Goal: Transaction & Acquisition: Purchase product/service

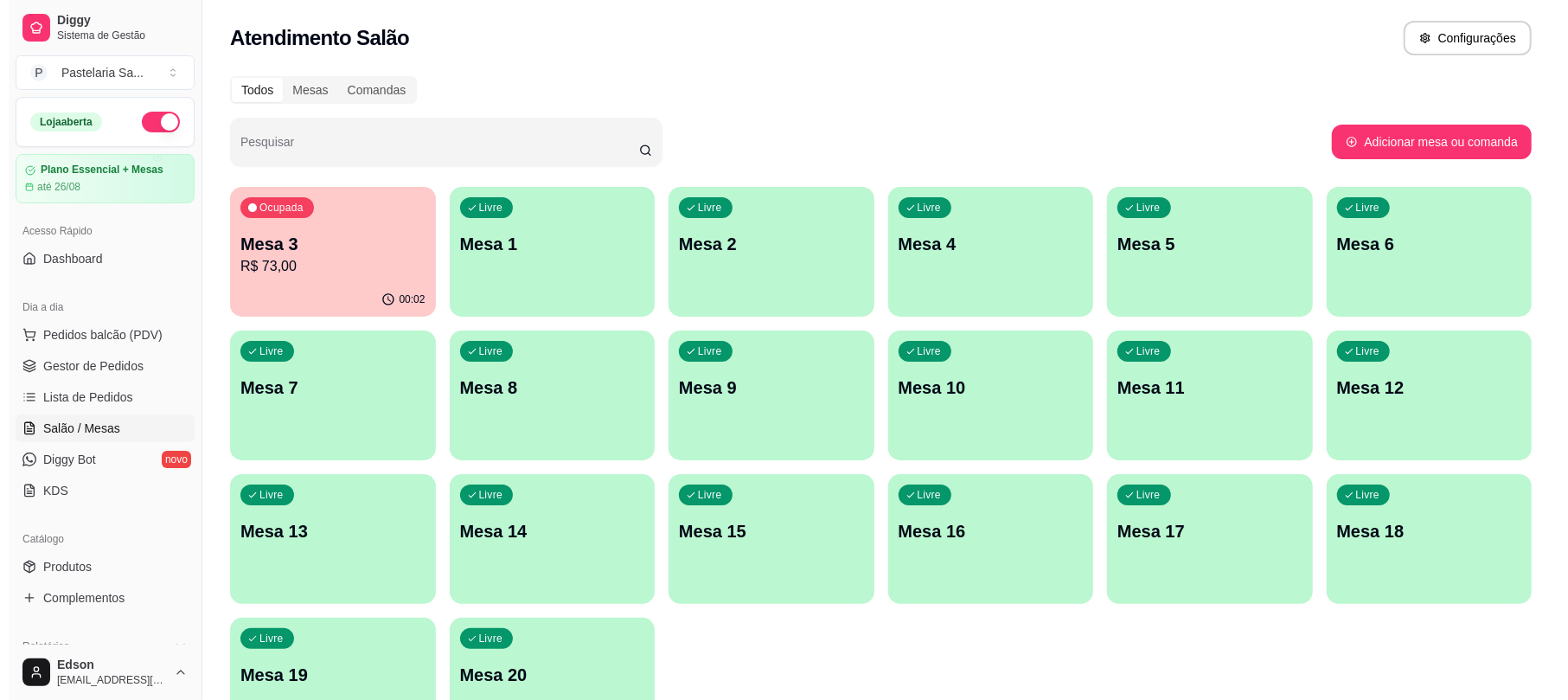
scroll to position [66, 0]
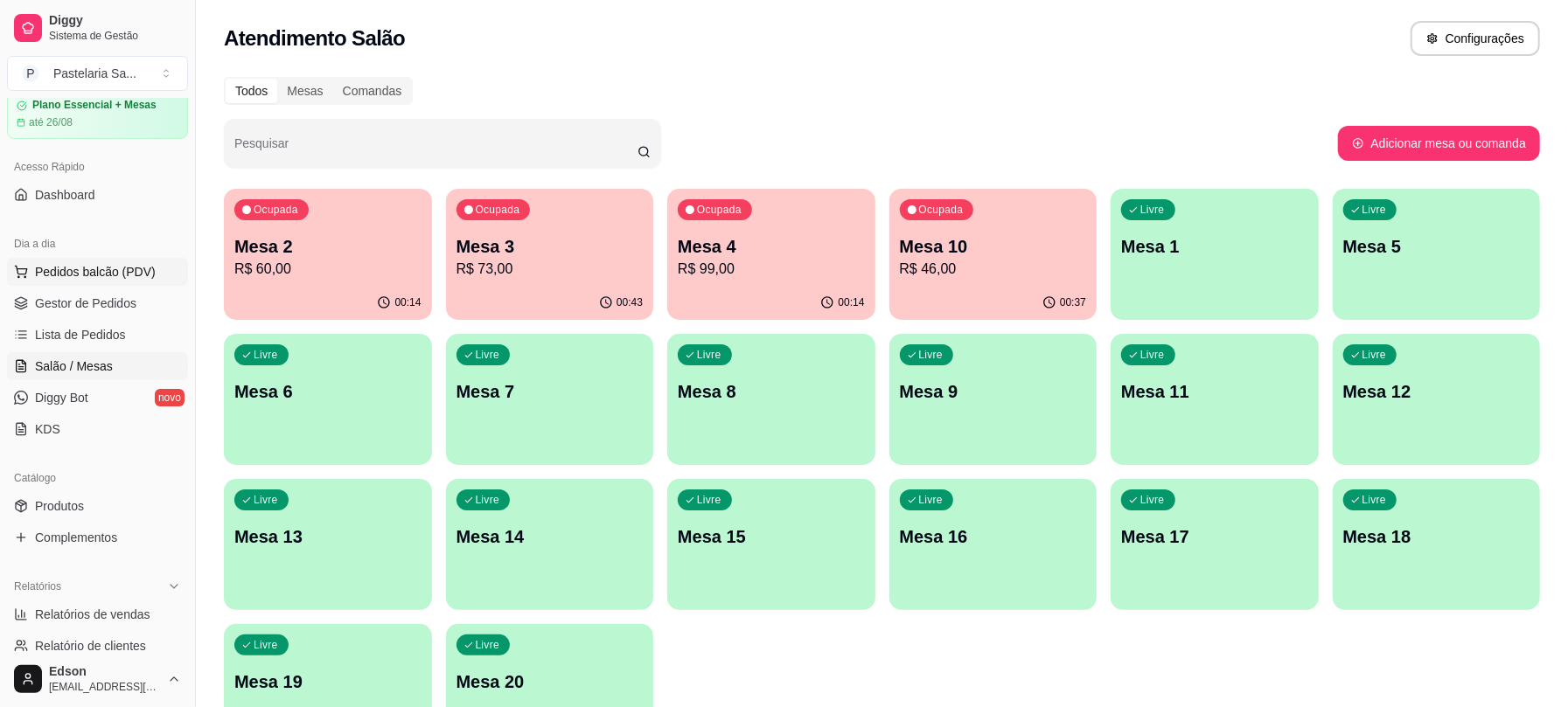
click at [113, 274] on span "Pedidos balcão (PDV)" at bounding box center [95, 271] width 121 height 17
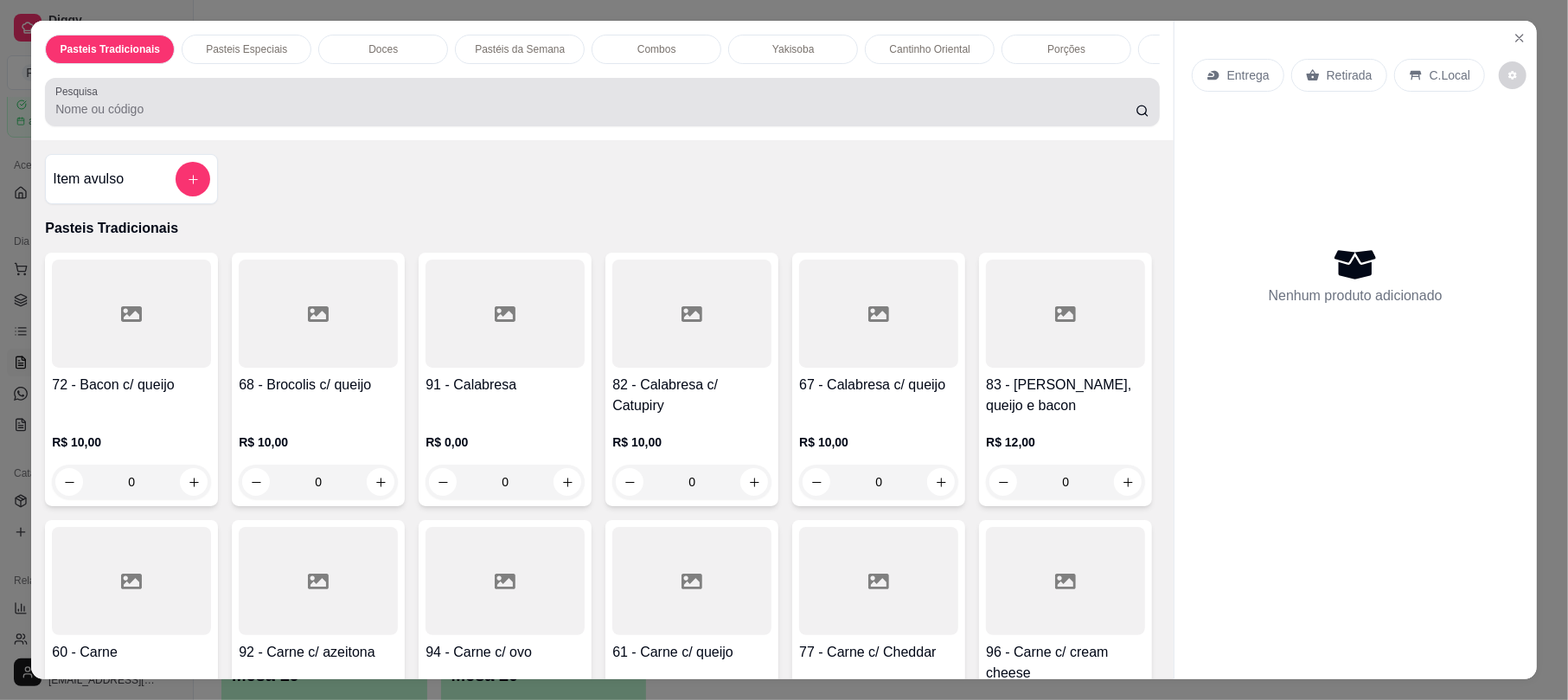
click at [327, 127] on div "Pesquisa" at bounding box center [602, 102] width 1114 height 48
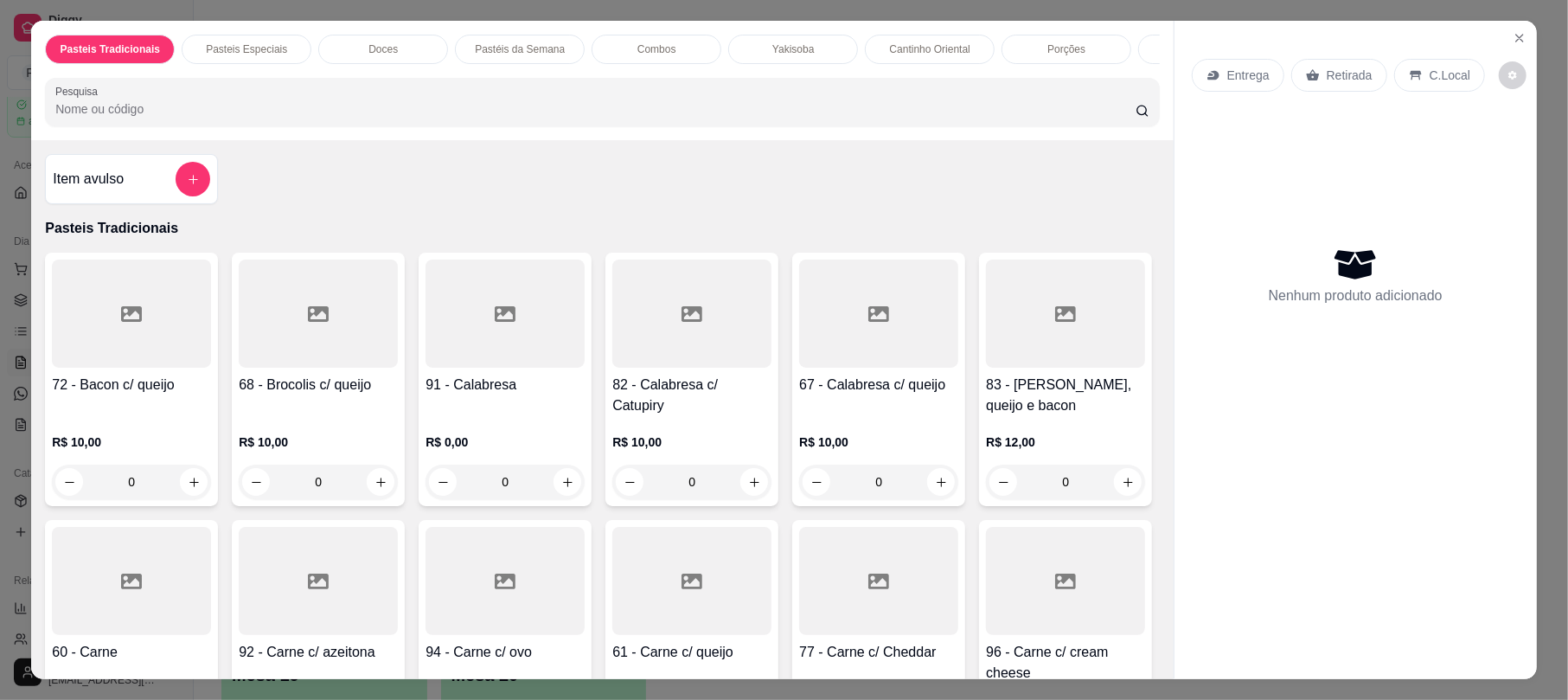
click at [377, 118] on input "Pesquisa" at bounding box center [596, 109] width 1080 height 17
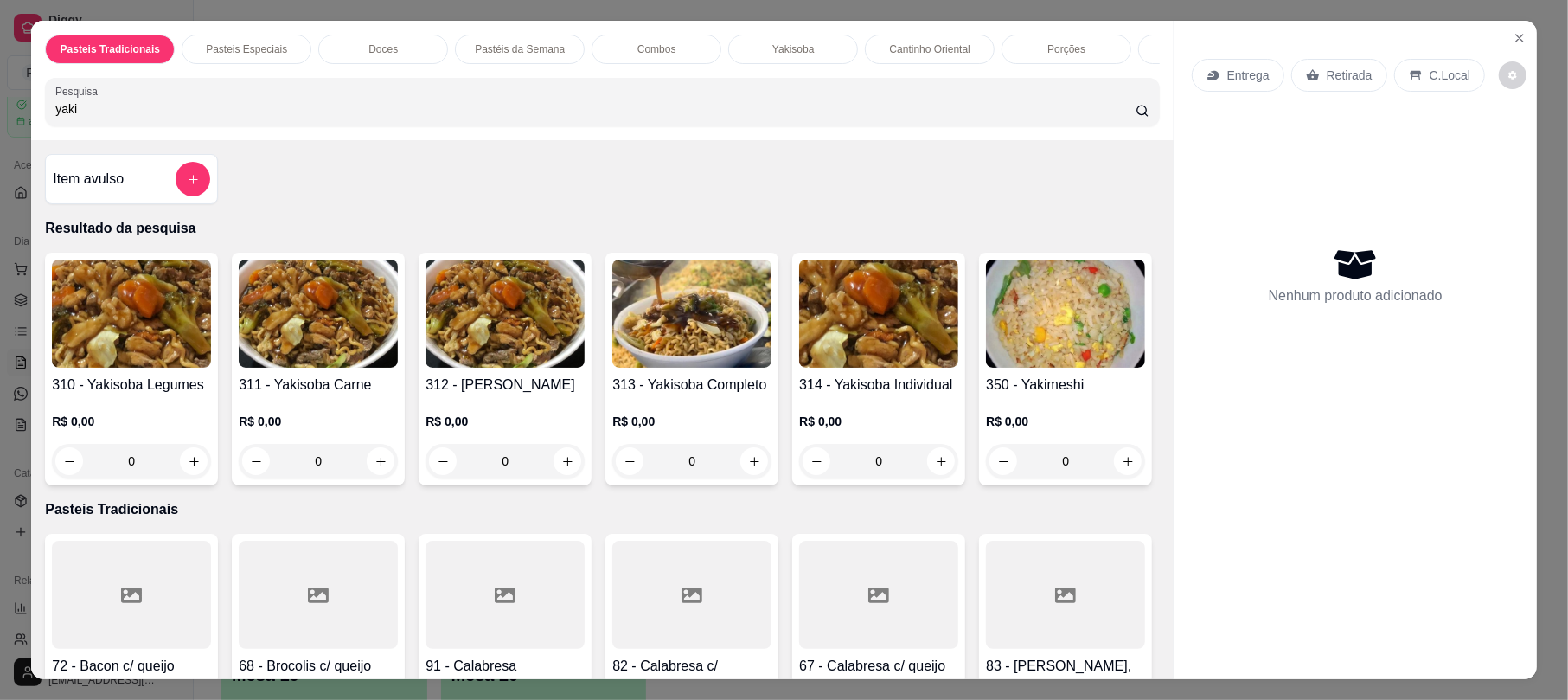
type input "yaki"
click at [707, 368] on img at bounding box center [692, 313] width 159 height 109
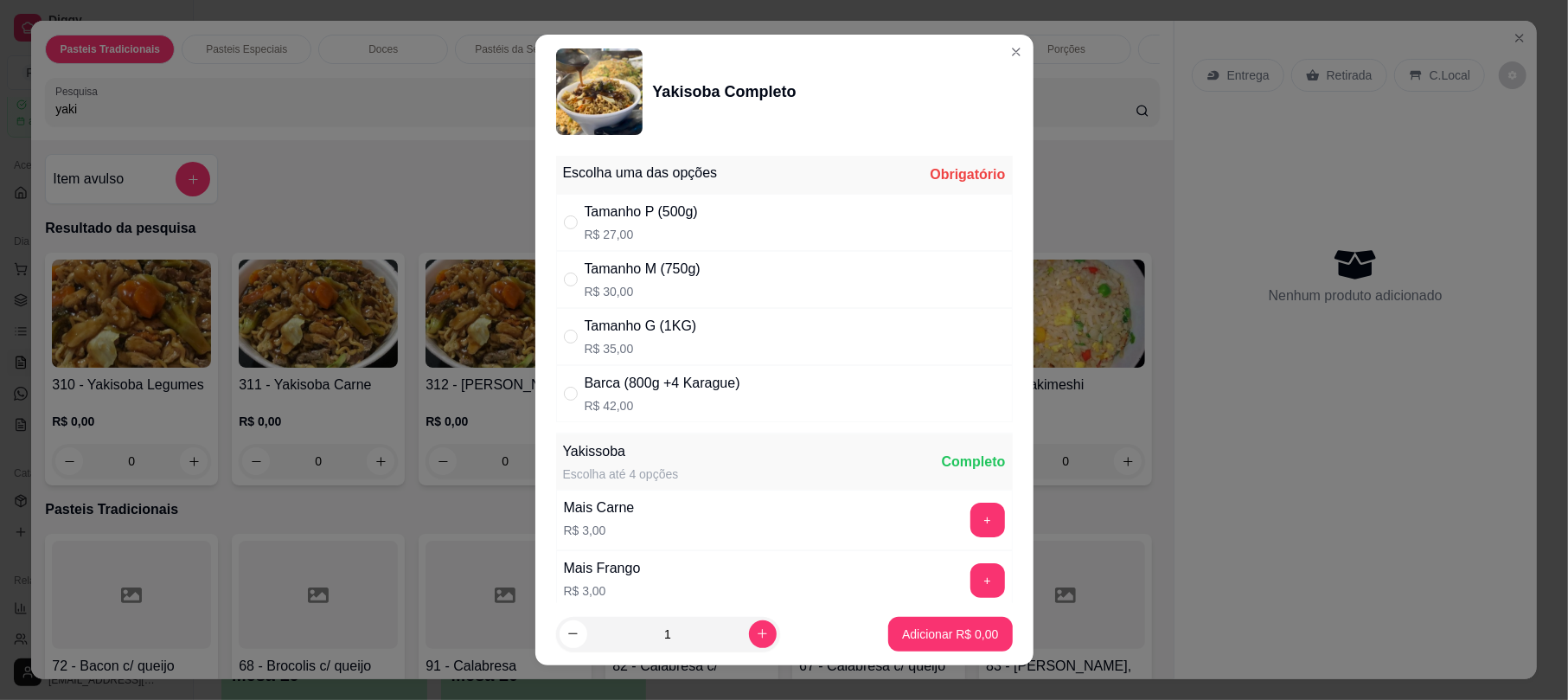
click at [693, 292] on div "Tamanho M (750g) R$ 30,00" at bounding box center [784, 280] width 457 height 57
radio input "true"
click at [928, 630] on p "Adicionar R$ 30,00" at bounding box center [946, 634] width 103 height 17
type input "1"
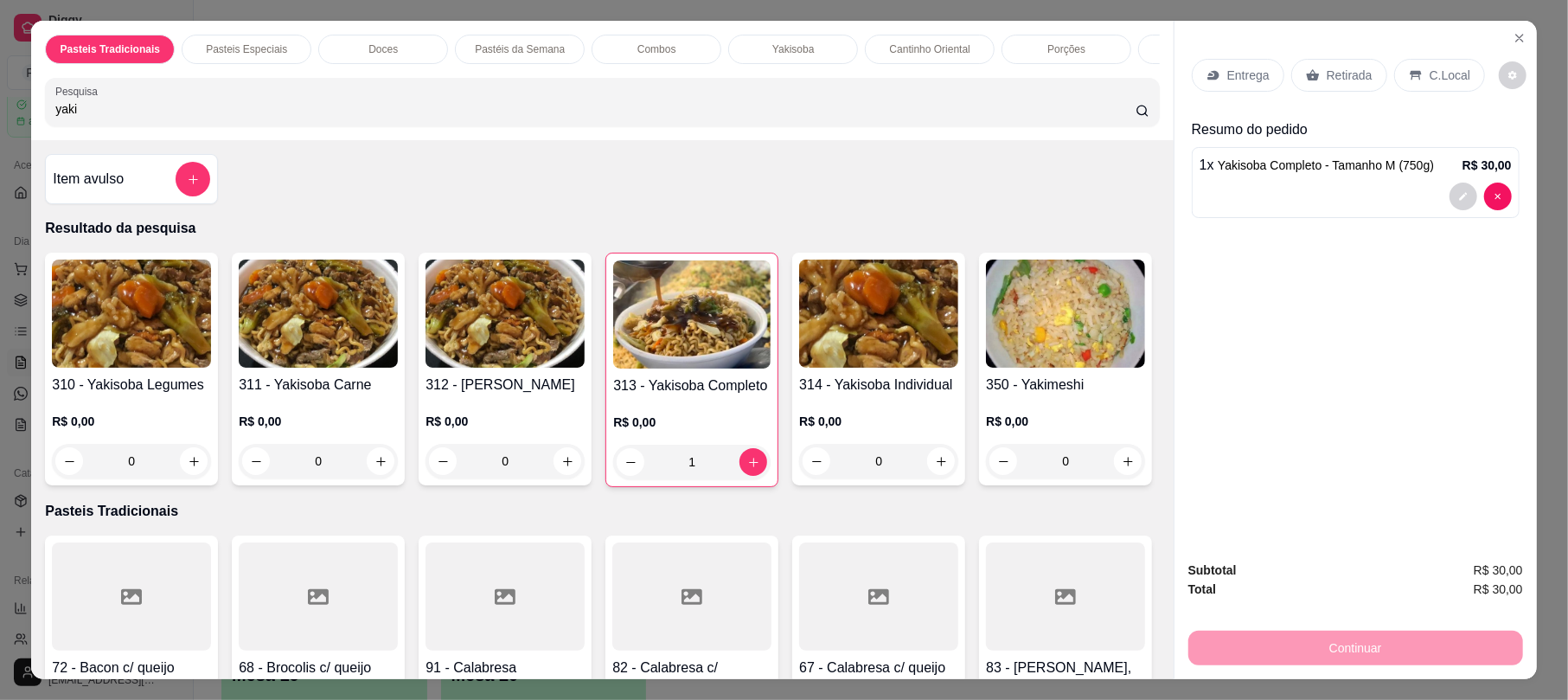
click at [1327, 69] on p "Retirada" at bounding box center [1349, 74] width 46 height 17
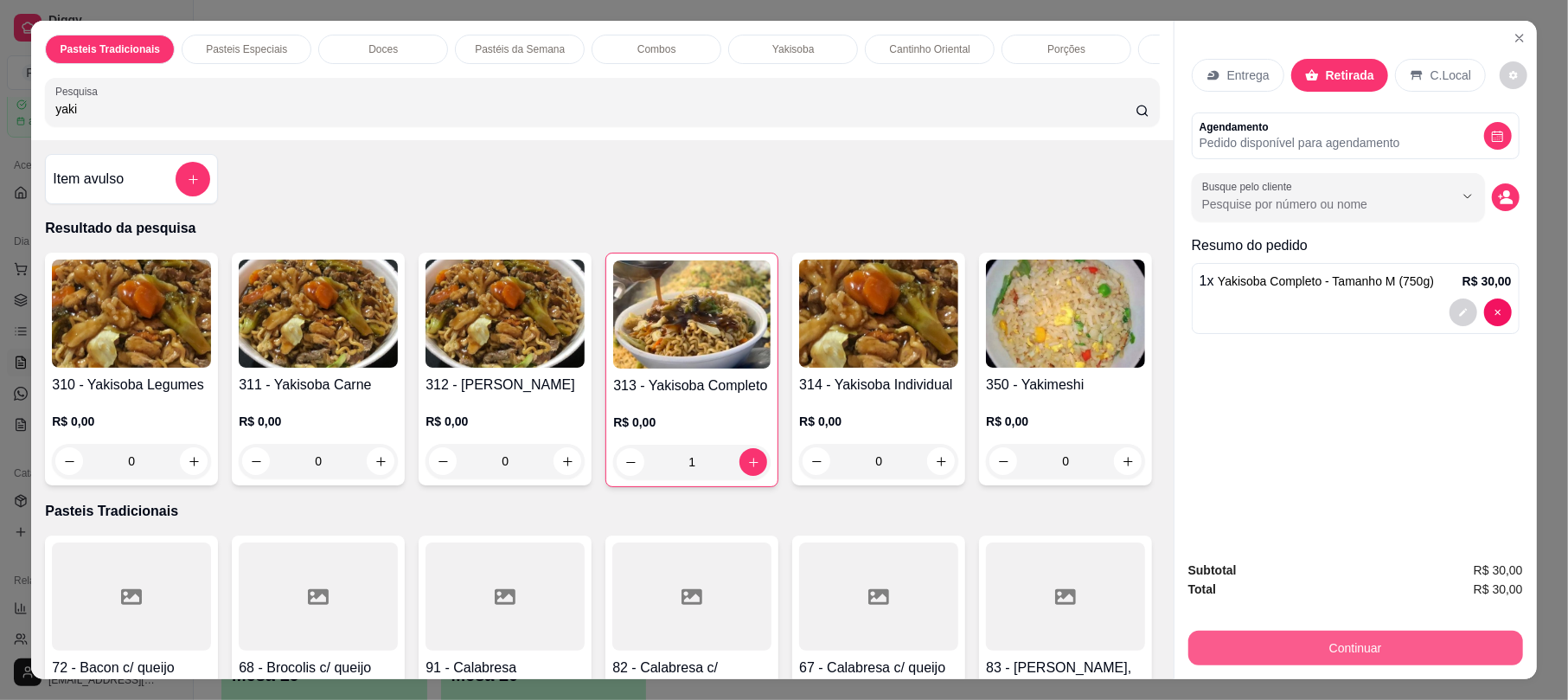
click at [1312, 645] on button "Continuar" at bounding box center [1355, 648] width 335 height 35
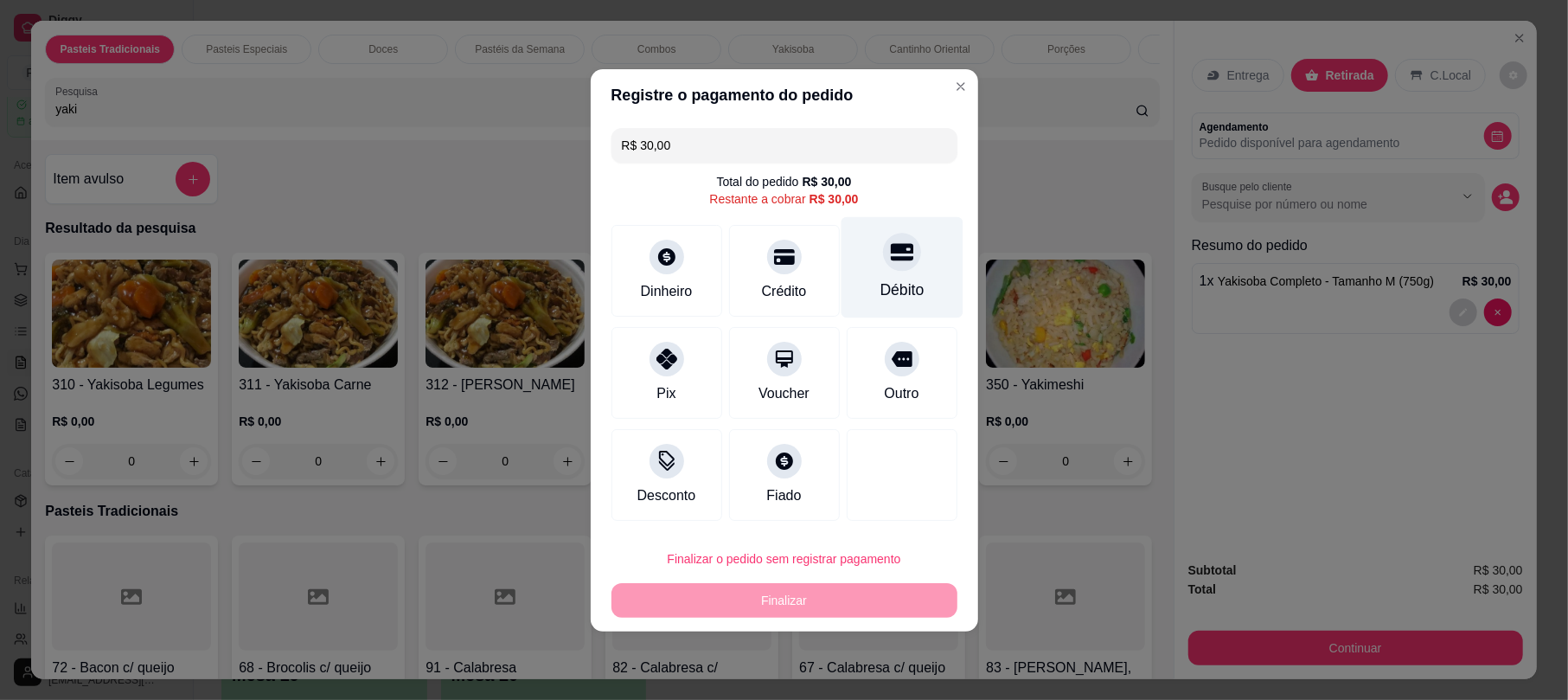
click at [908, 274] on div "Débito" at bounding box center [902, 267] width 122 height 101
type input "R$ 0,00"
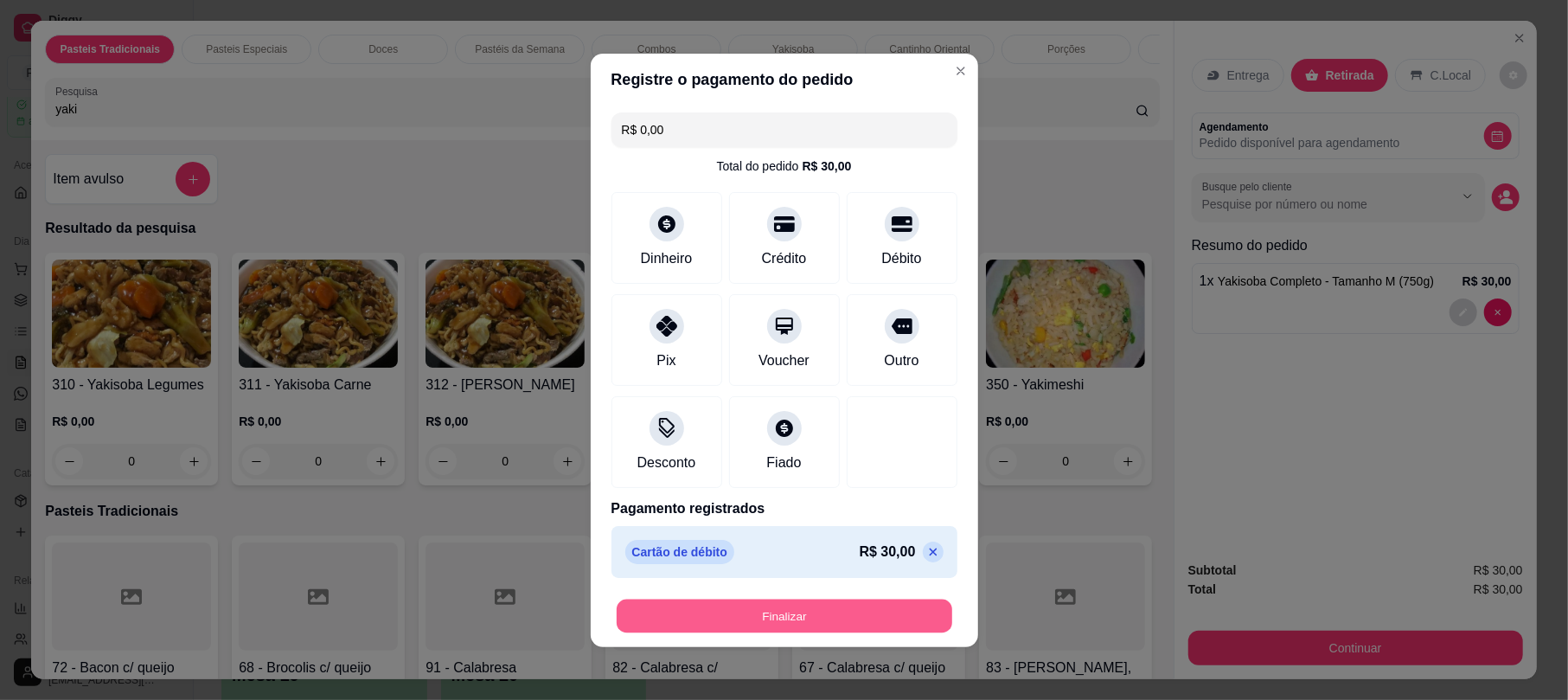
click at [823, 630] on button "Finalizar" at bounding box center [785, 616] width 335 height 34
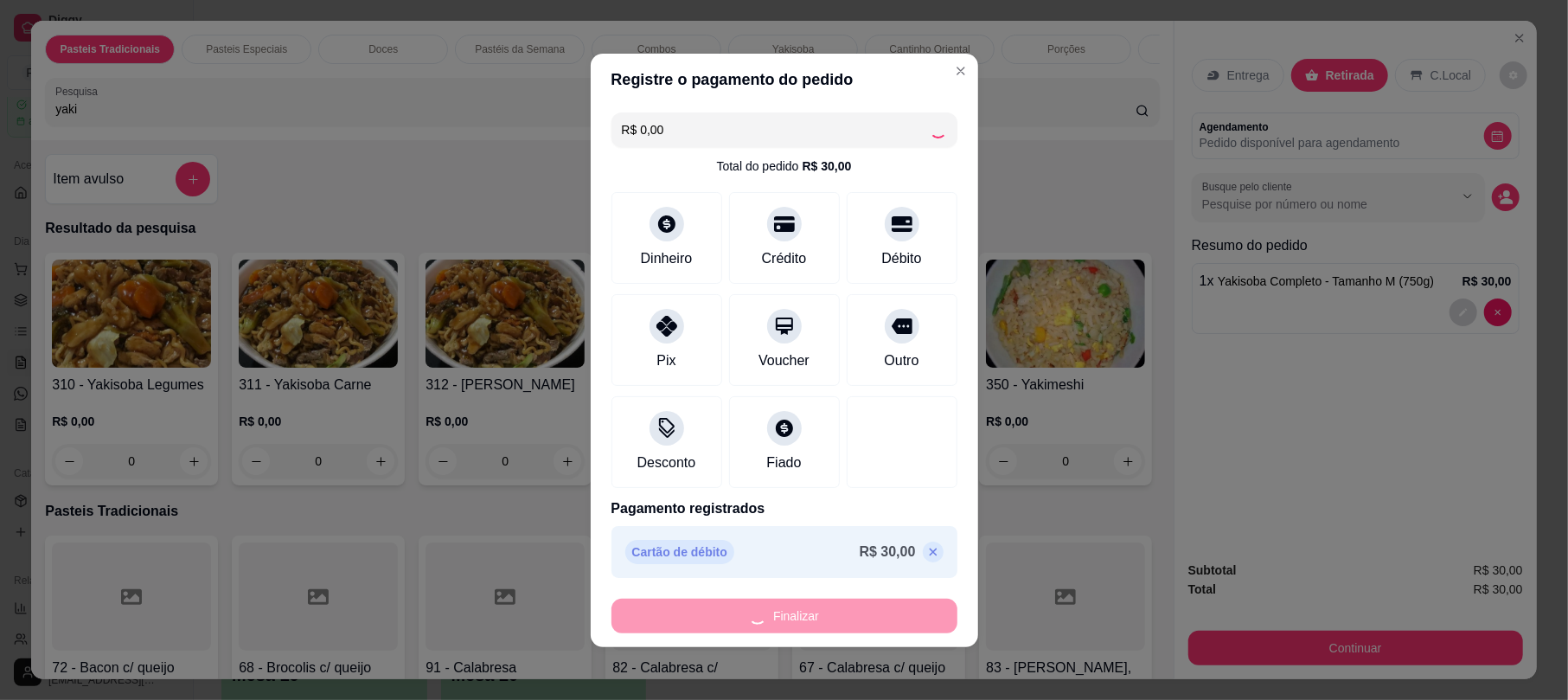
type input "0"
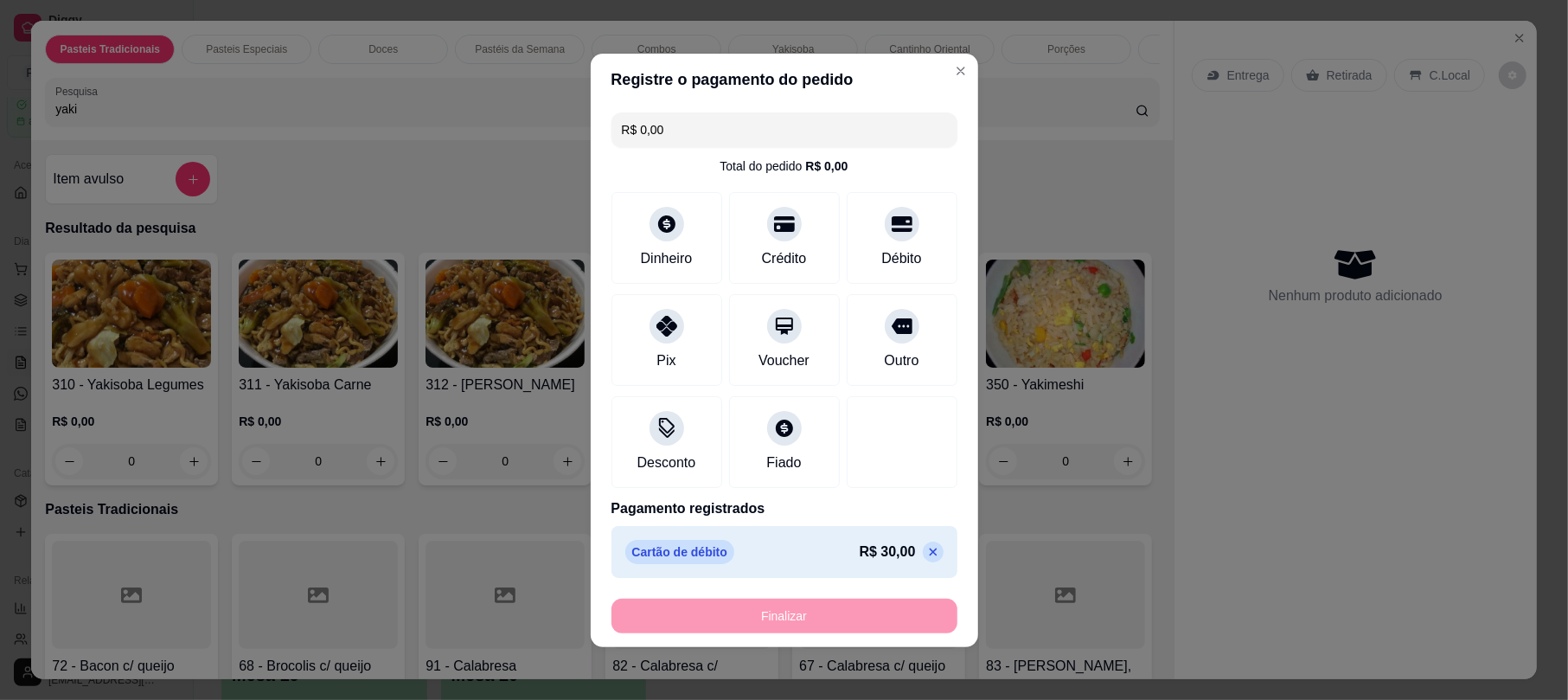
type input "-R$ 30,00"
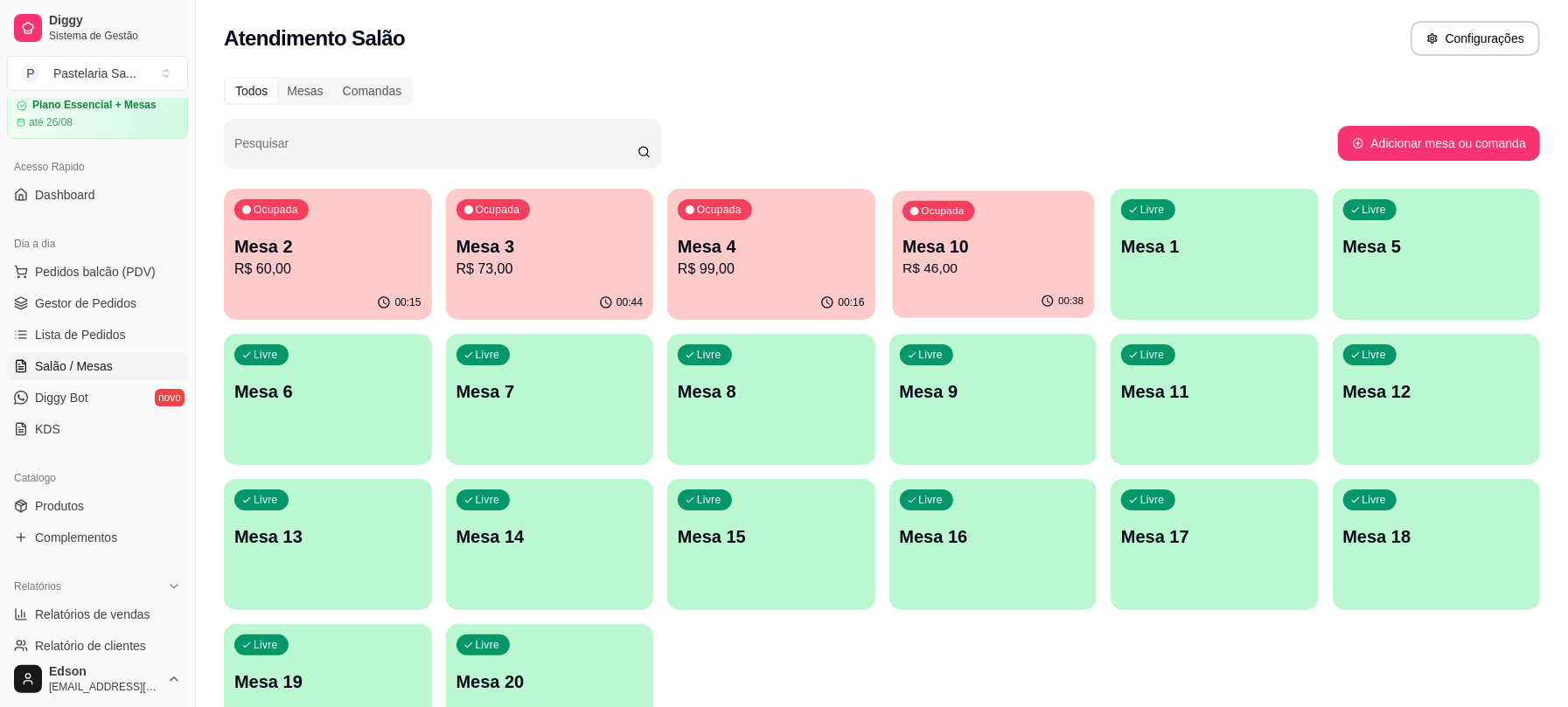
click at [1011, 283] on div "Ocupada Mesa 10 R$ 46,00" at bounding box center [993, 237] width 201 height 94
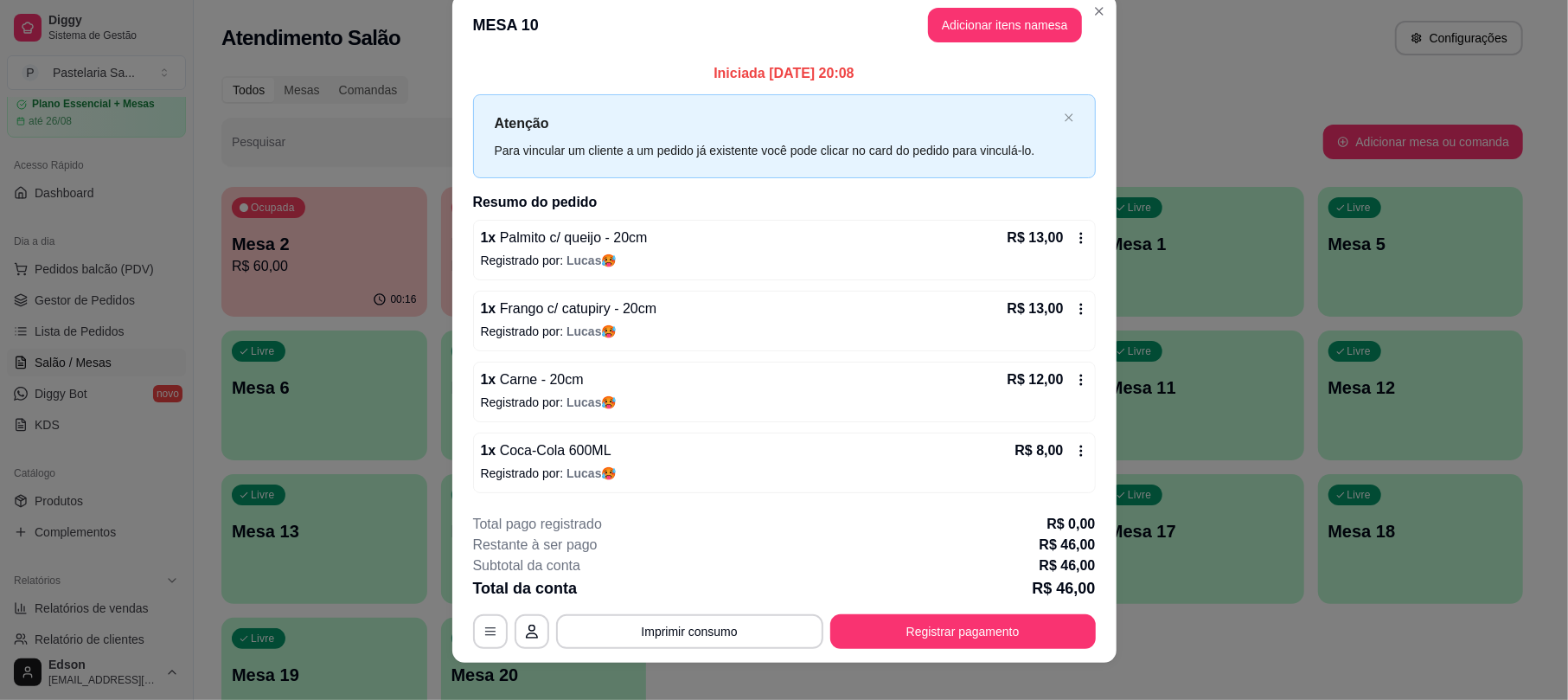
scroll to position [41, 0]
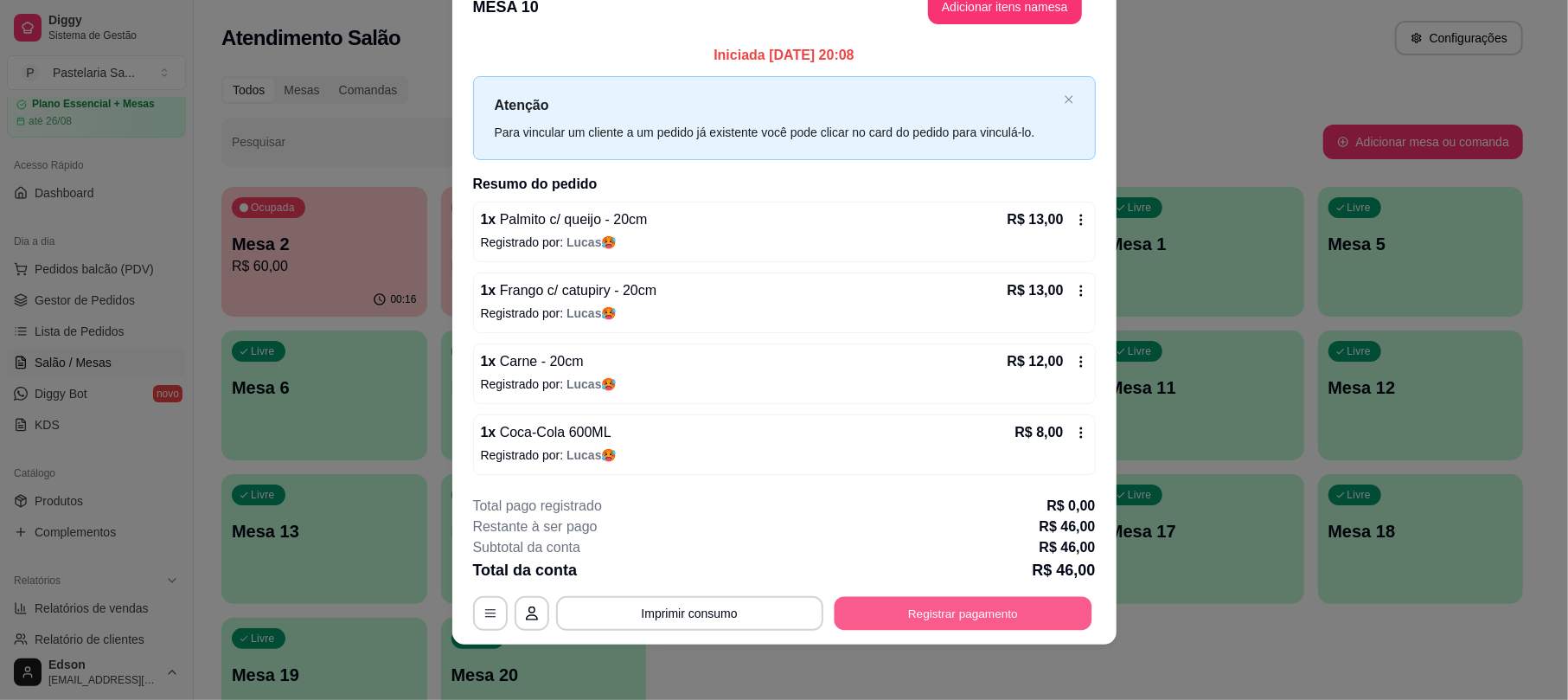
click at [1035, 609] on button "Registrar pagamento" at bounding box center [963, 614] width 257 height 34
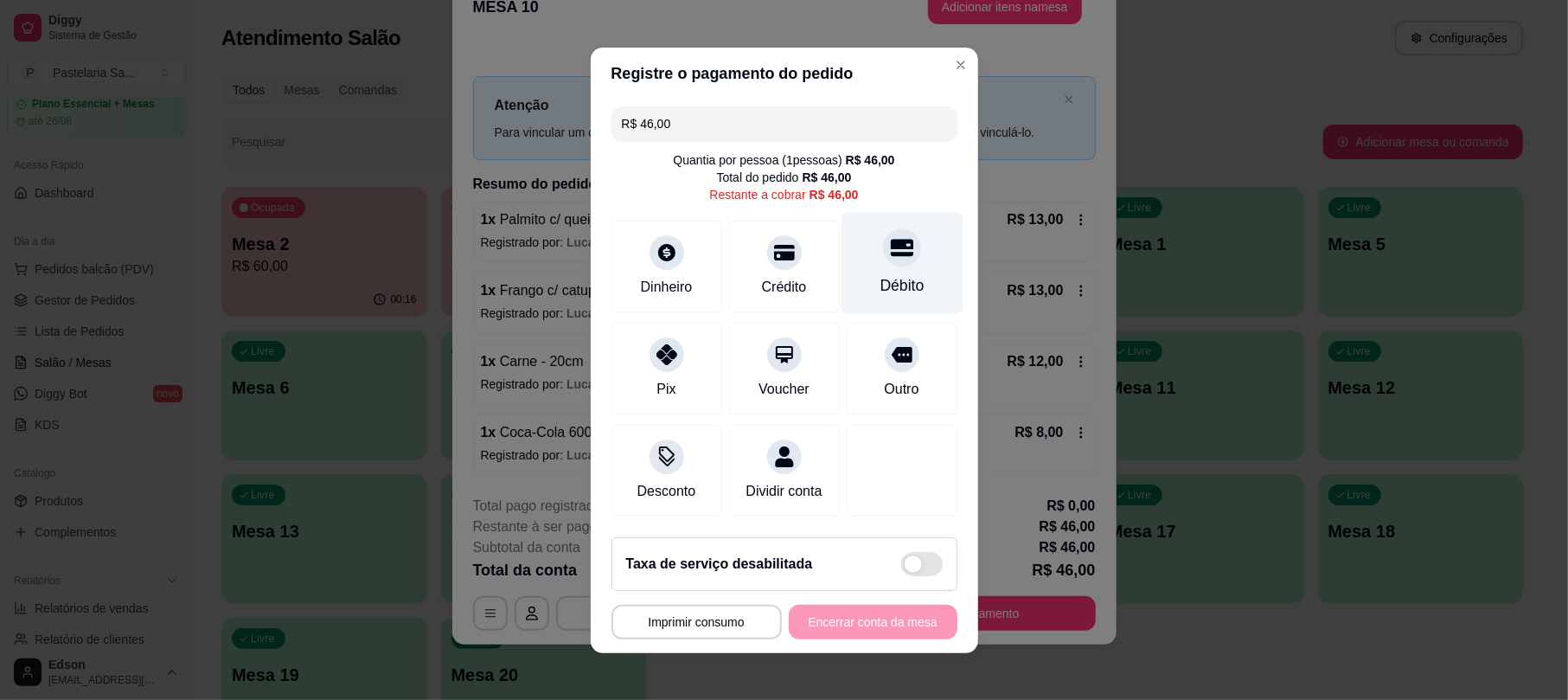
click at [856, 240] on div "Débito" at bounding box center [902, 262] width 122 height 101
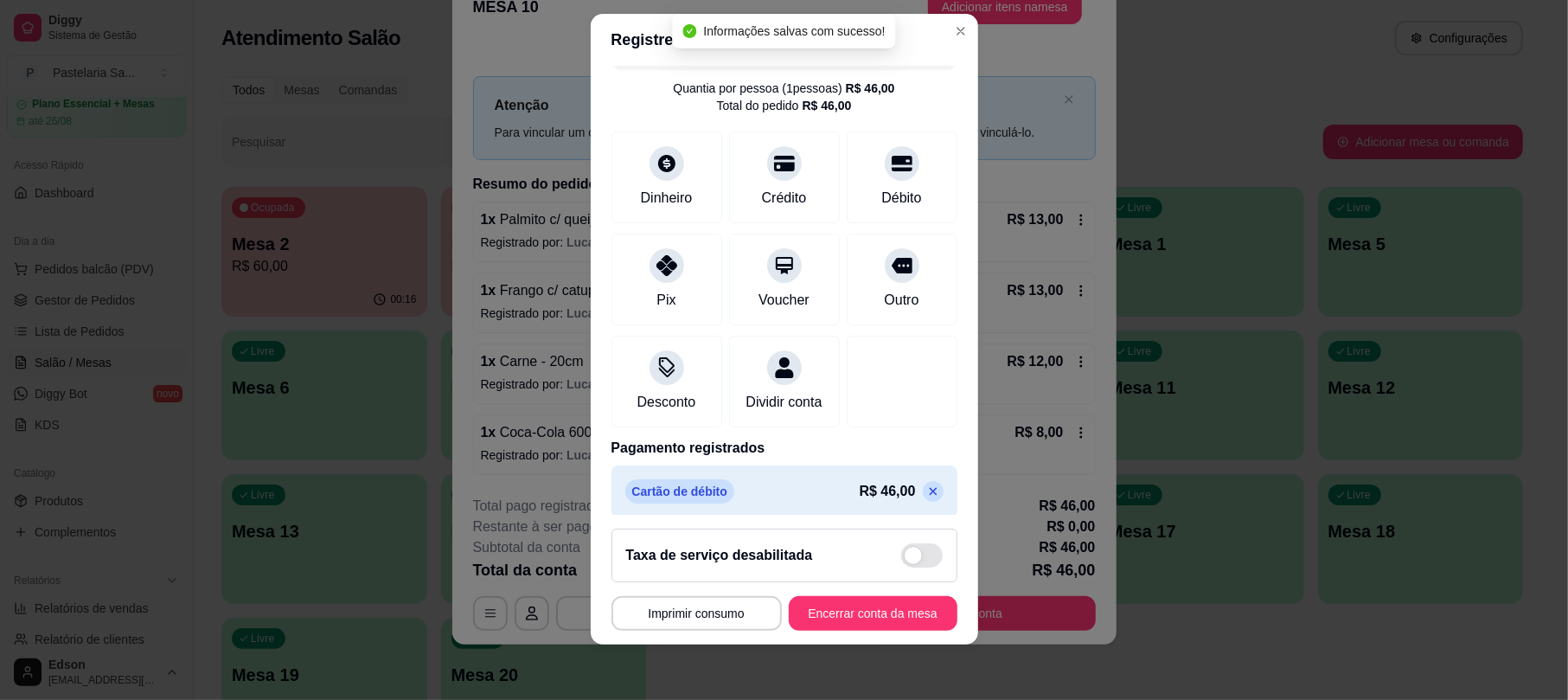
scroll to position [70, 0]
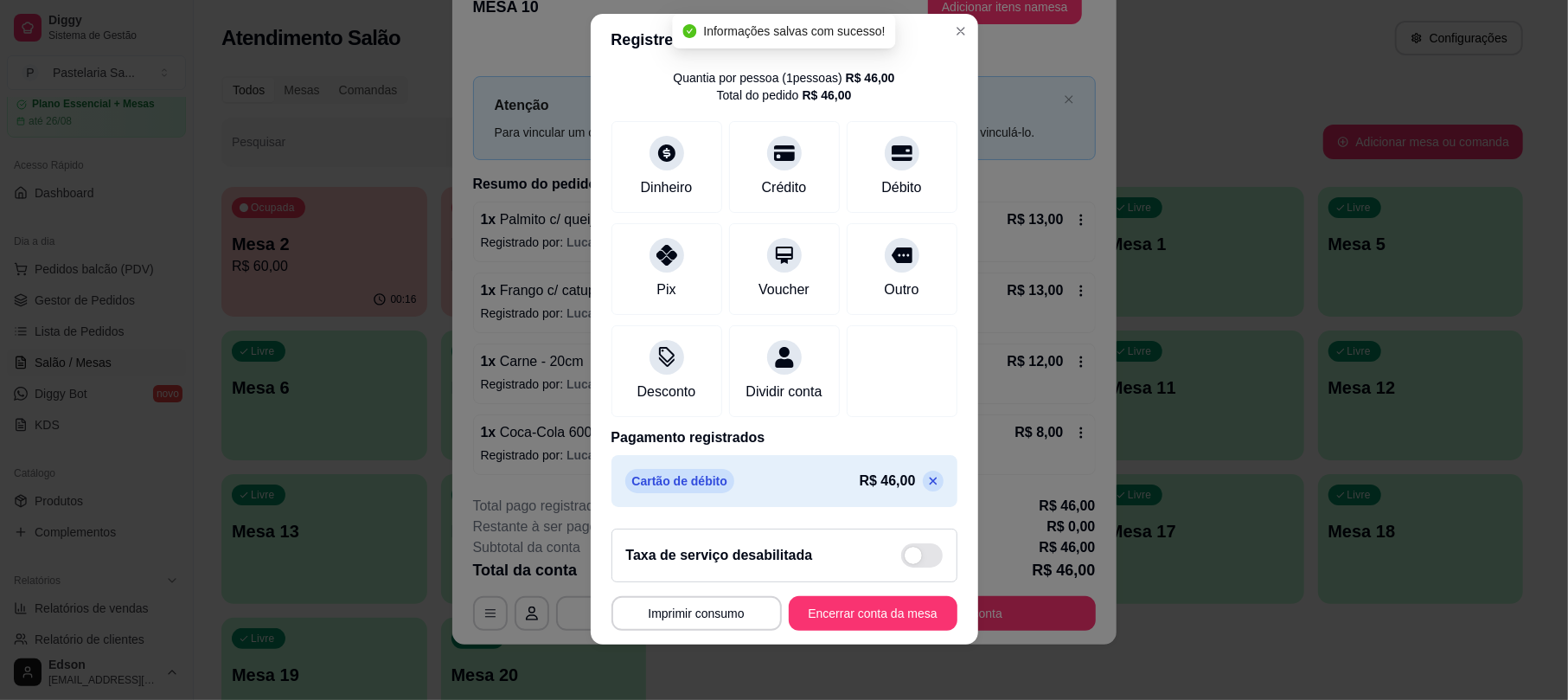
click at [877, 496] on div "Cartão de débito R$ 46,00" at bounding box center [785, 481] width 346 height 52
click at [927, 479] on icon at bounding box center [933, 480] width 13 height 13
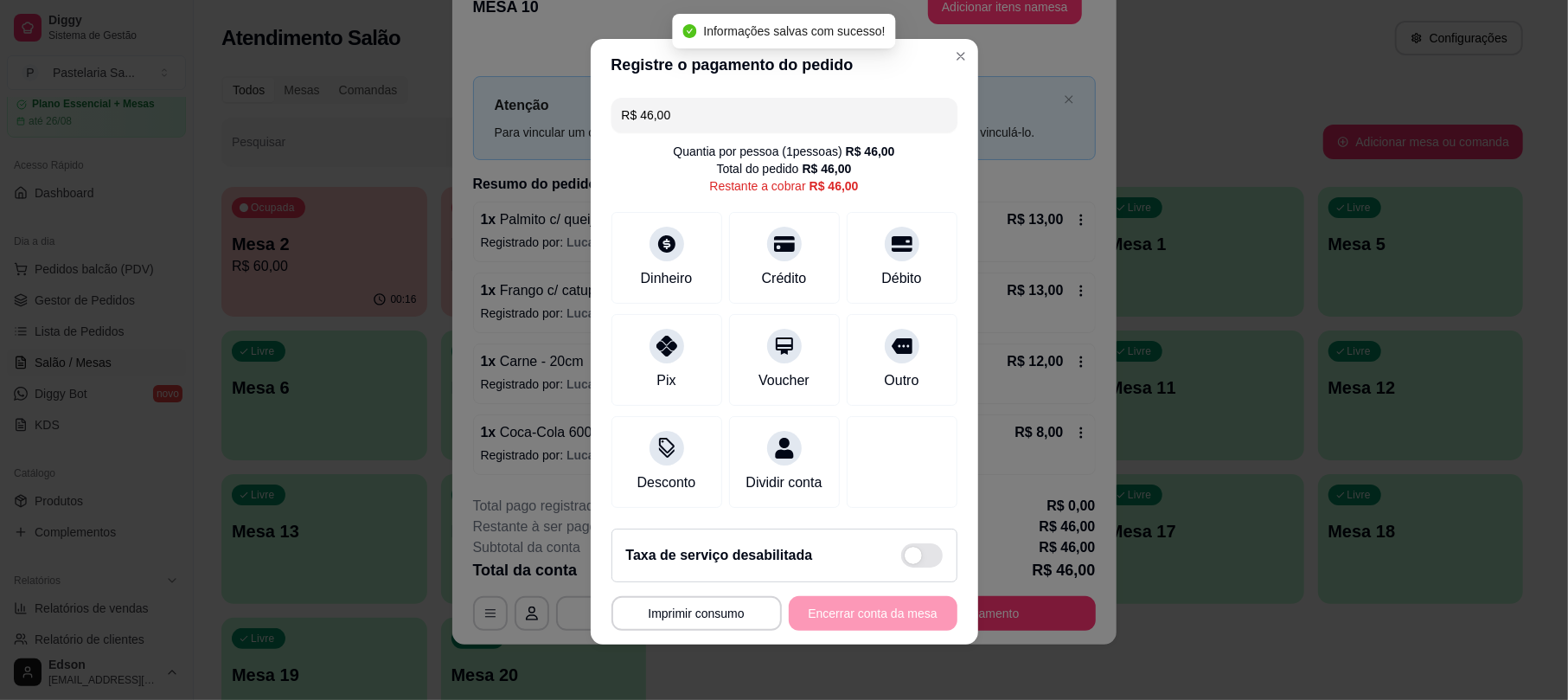
scroll to position [19, 0]
click at [764, 266] on div "Crédito" at bounding box center [784, 276] width 49 height 22
type input "R$ 0,00"
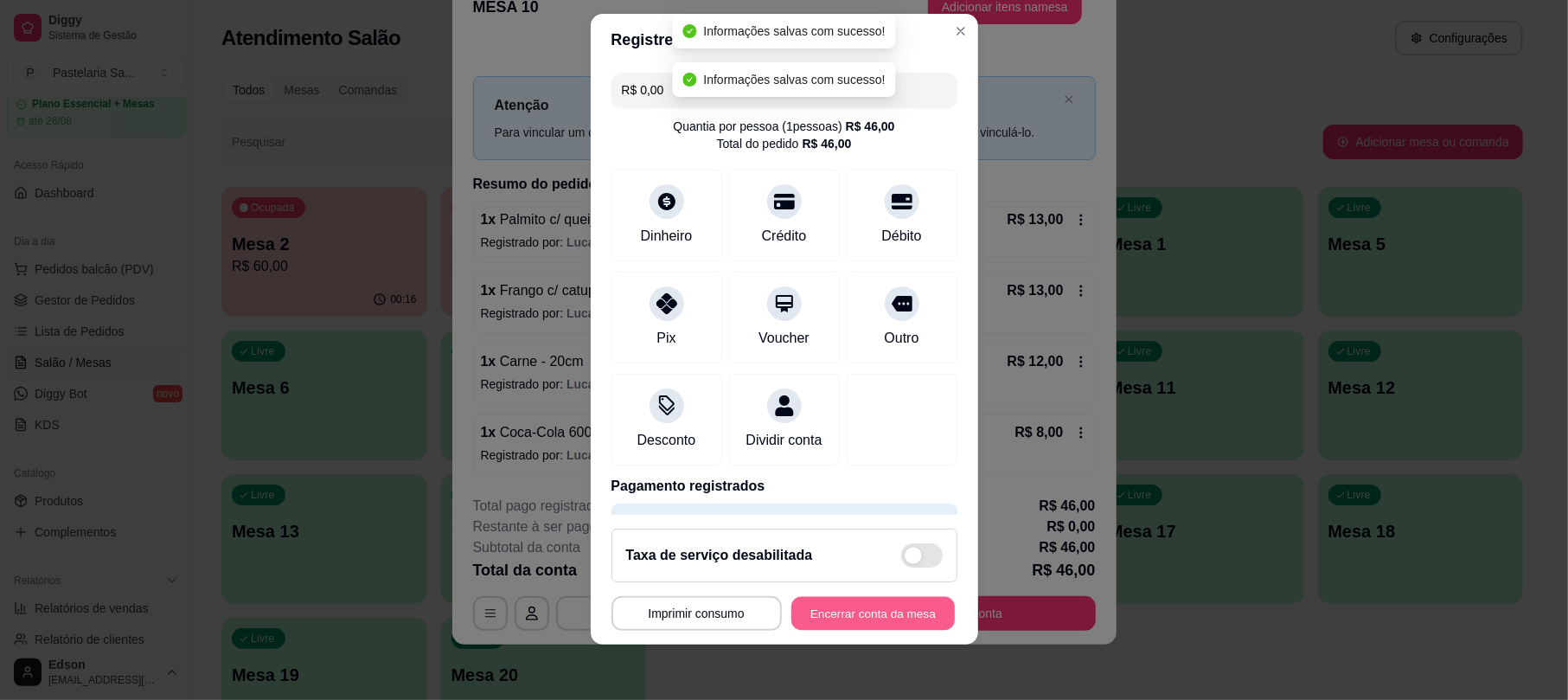
click at [890, 613] on button "Encerrar conta da mesa" at bounding box center [873, 613] width 163 height 34
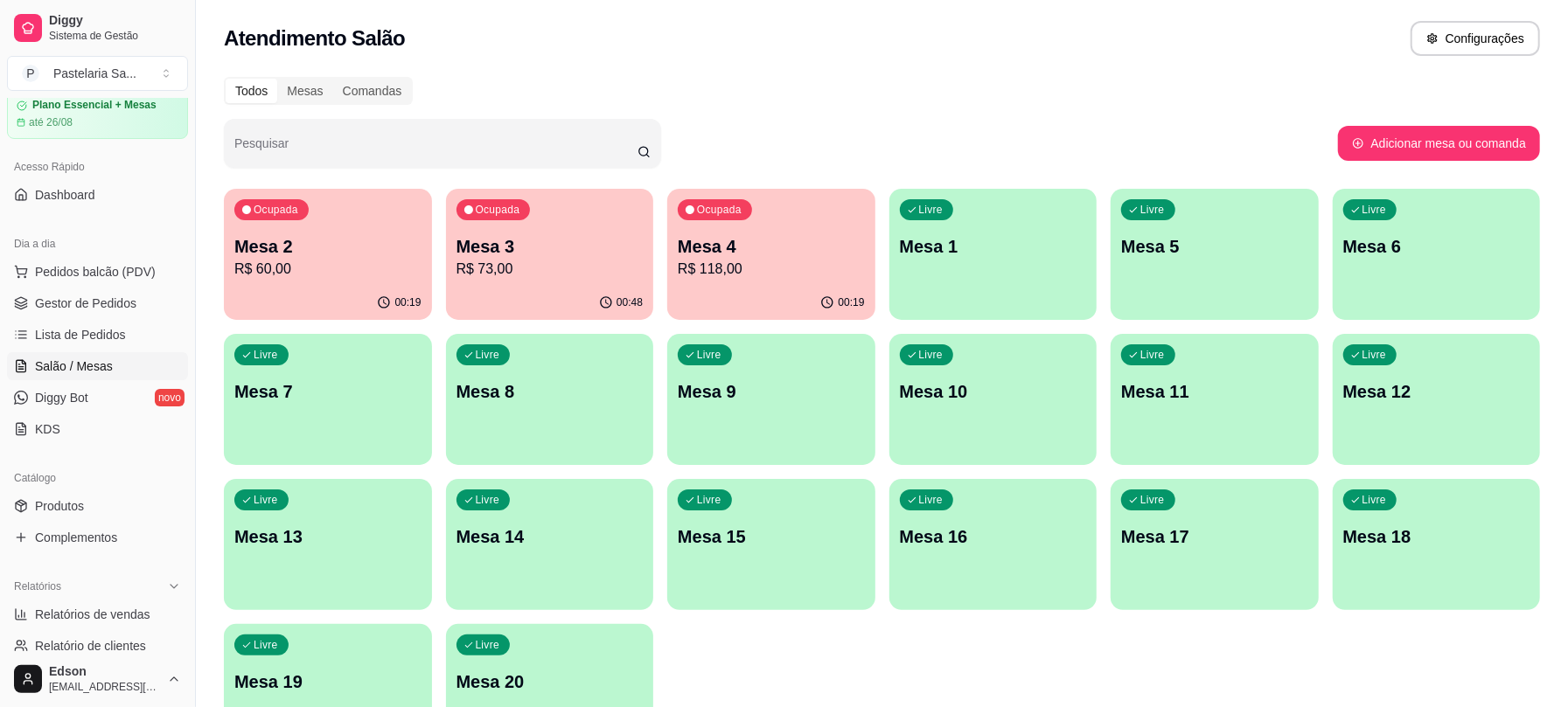
click at [291, 259] on p "R$ 60,00" at bounding box center [327, 268] width 187 height 21
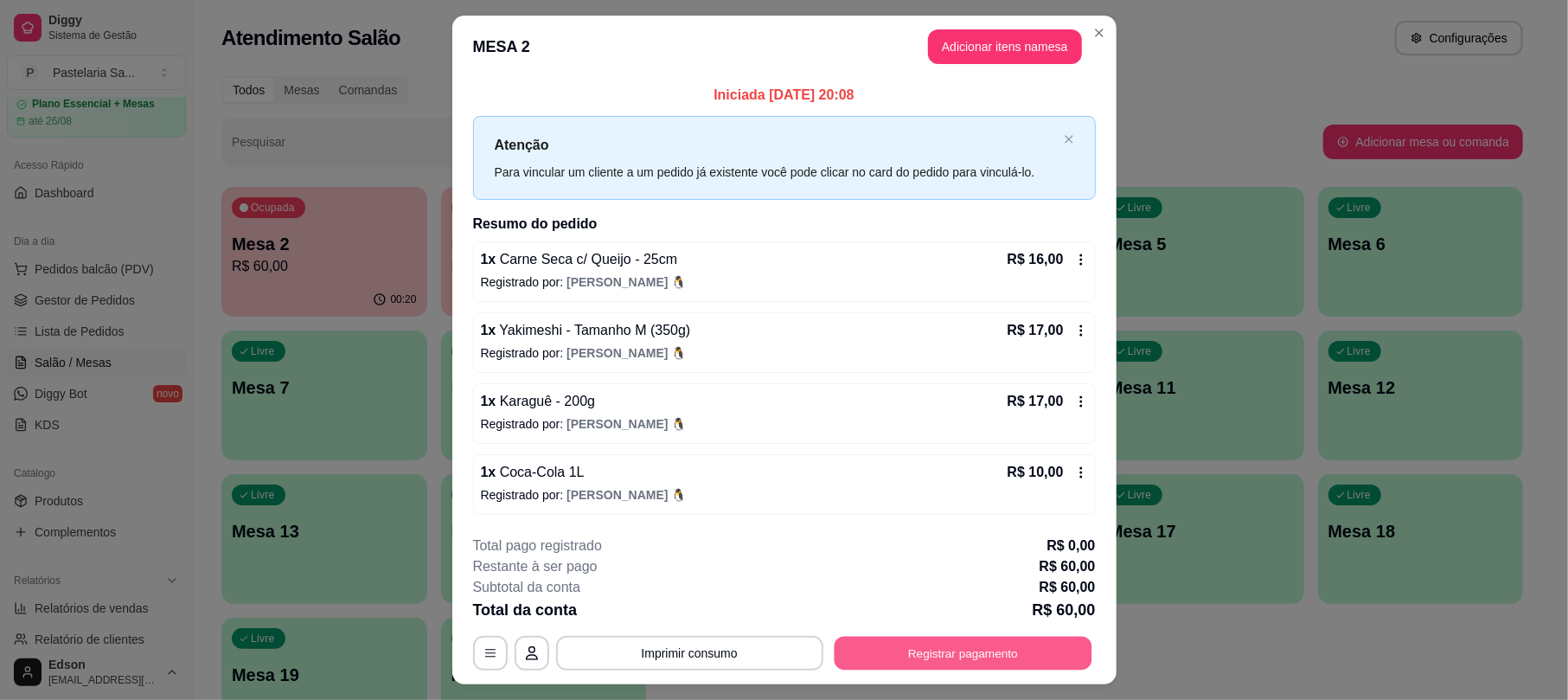
click at [931, 638] on button "Registrar pagamento" at bounding box center [963, 654] width 257 height 34
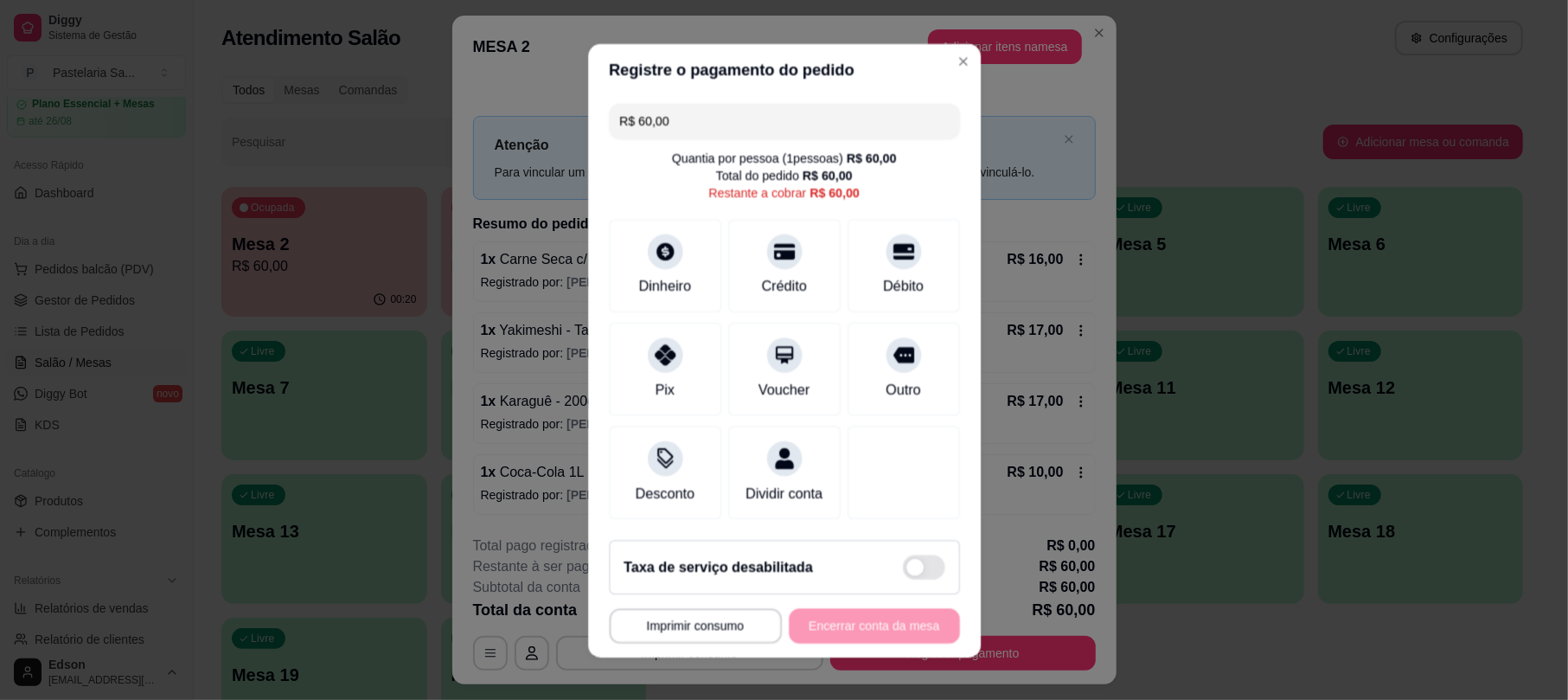
click at [938, 651] on footer "**********" at bounding box center [784, 591] width 393 height 132
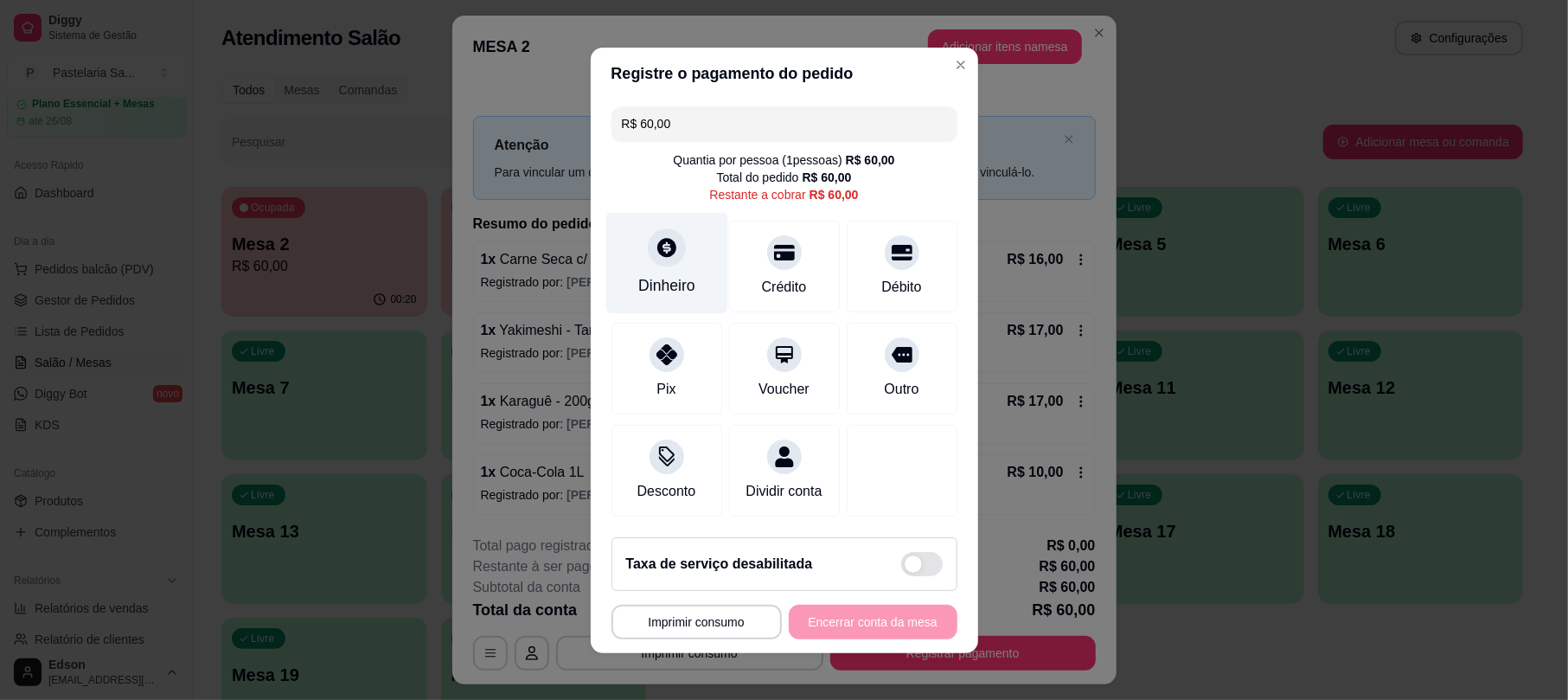
click at [680, 275] on div "Dinheiro" at bounding box center [667, 285] width 57 height 22
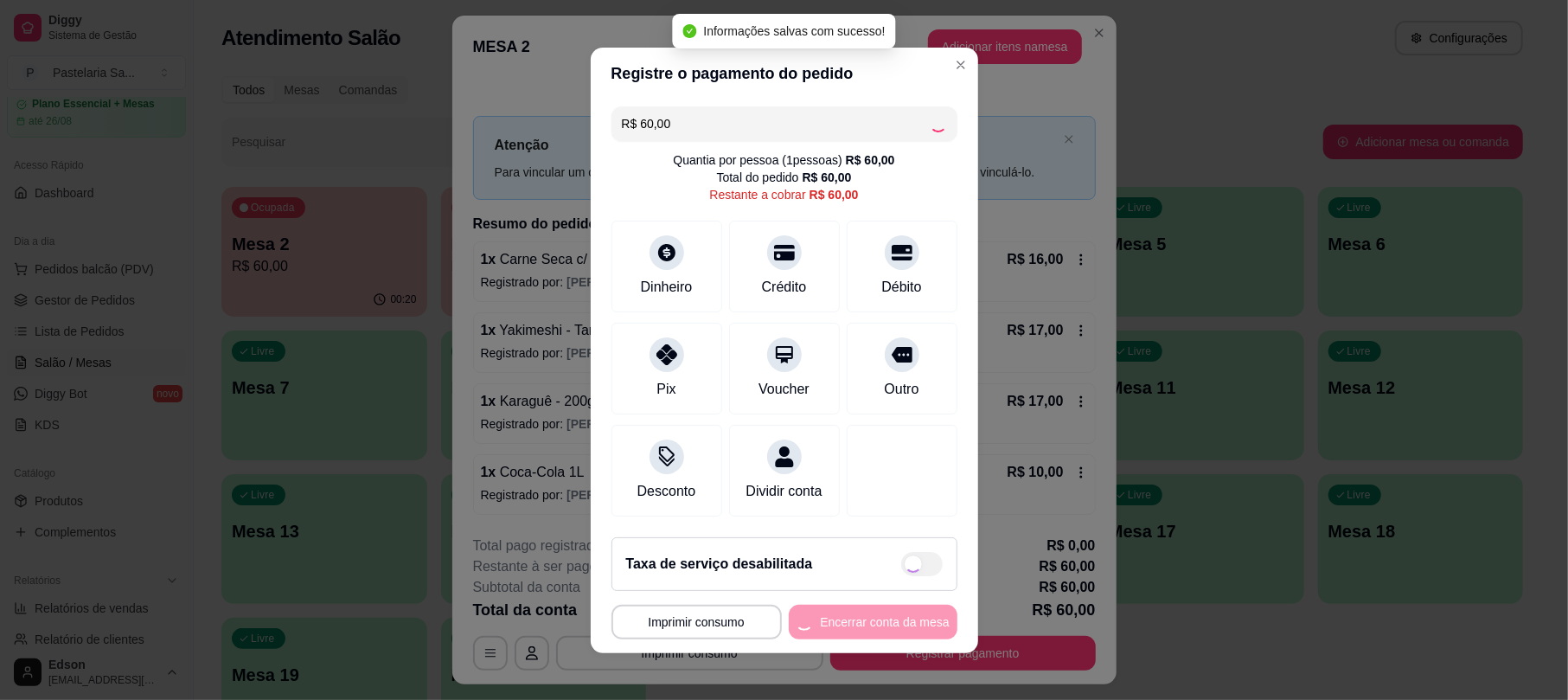
type input "R$ 0,00"
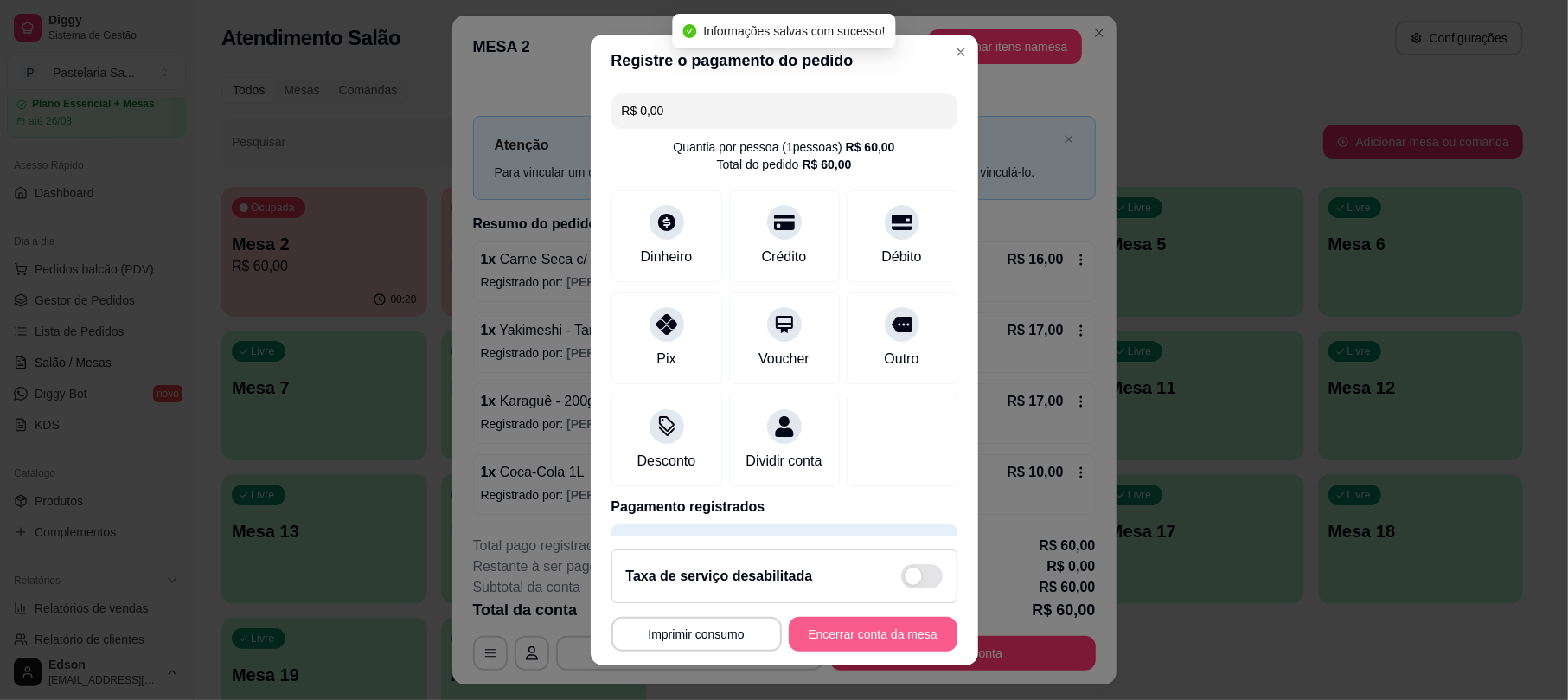
click at [855, 643] on button "Encerrar conta da mesa" at bounding box center [873, 634] width 169 height 35
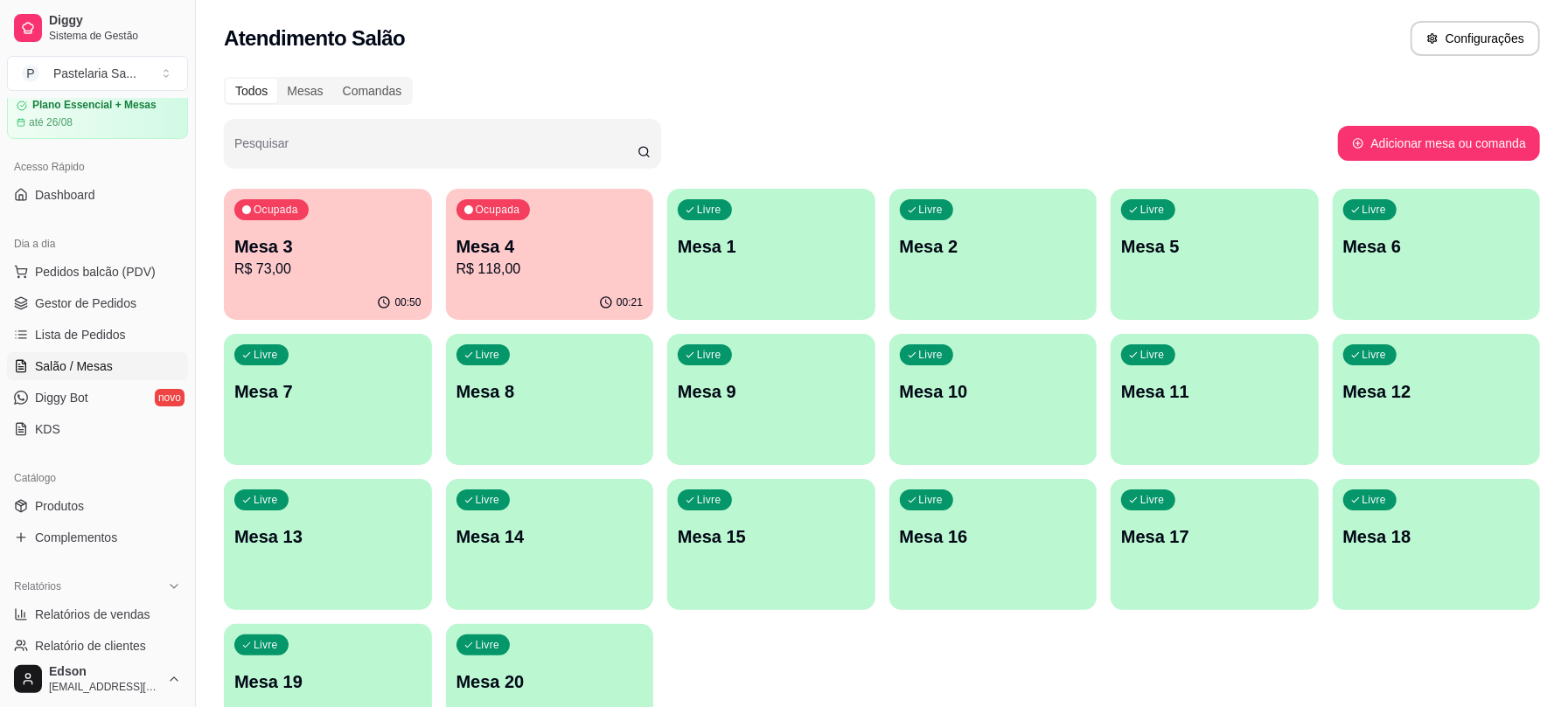
click at [747, 110] on div "Todos Mesas Comandas Pesquisar Adicionar mesa ou comanda Ocupada Mesa 3 R$ 73,0…" at bounding box center [881, 421] width 1372 height 710
click at [340, 292] on div "00:50" at bounding box center [328, 301] width 201 height 34
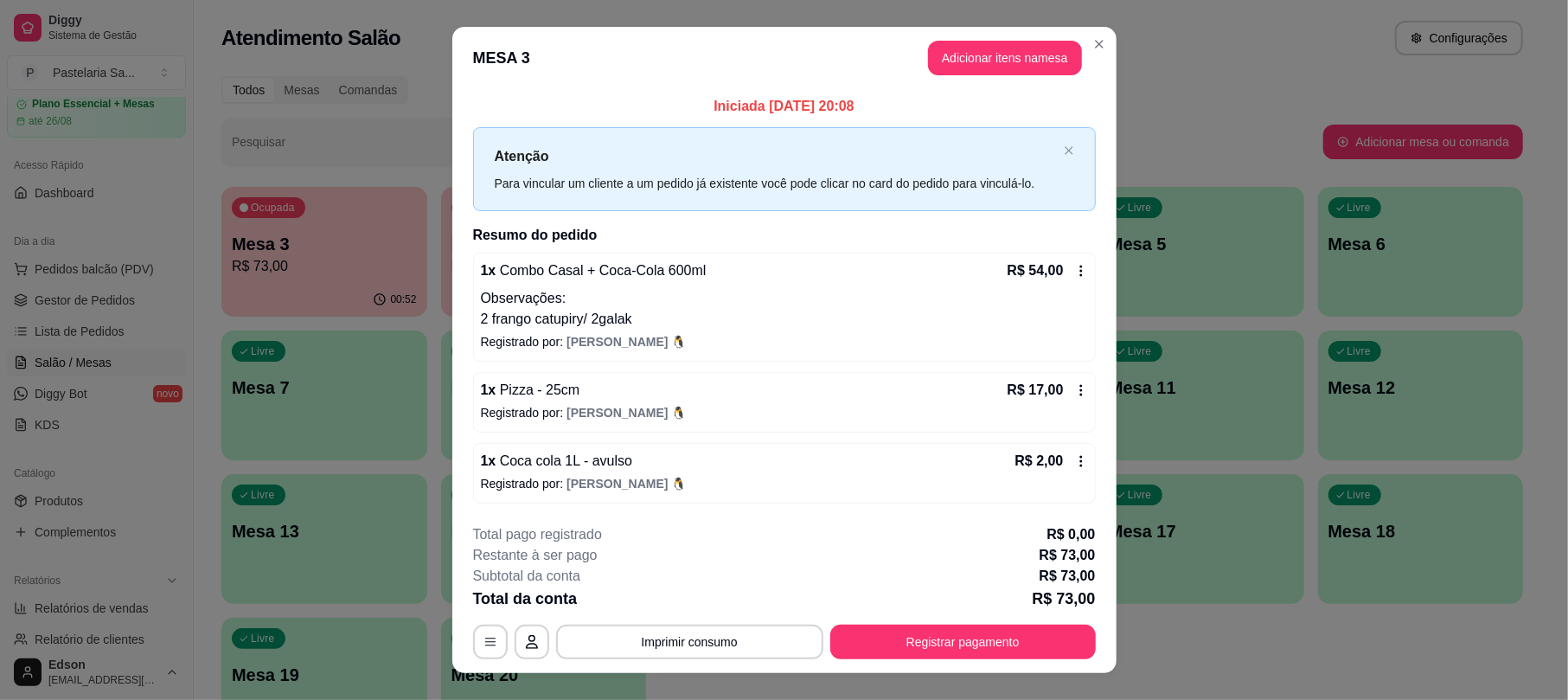
scroll to position [30, 0]
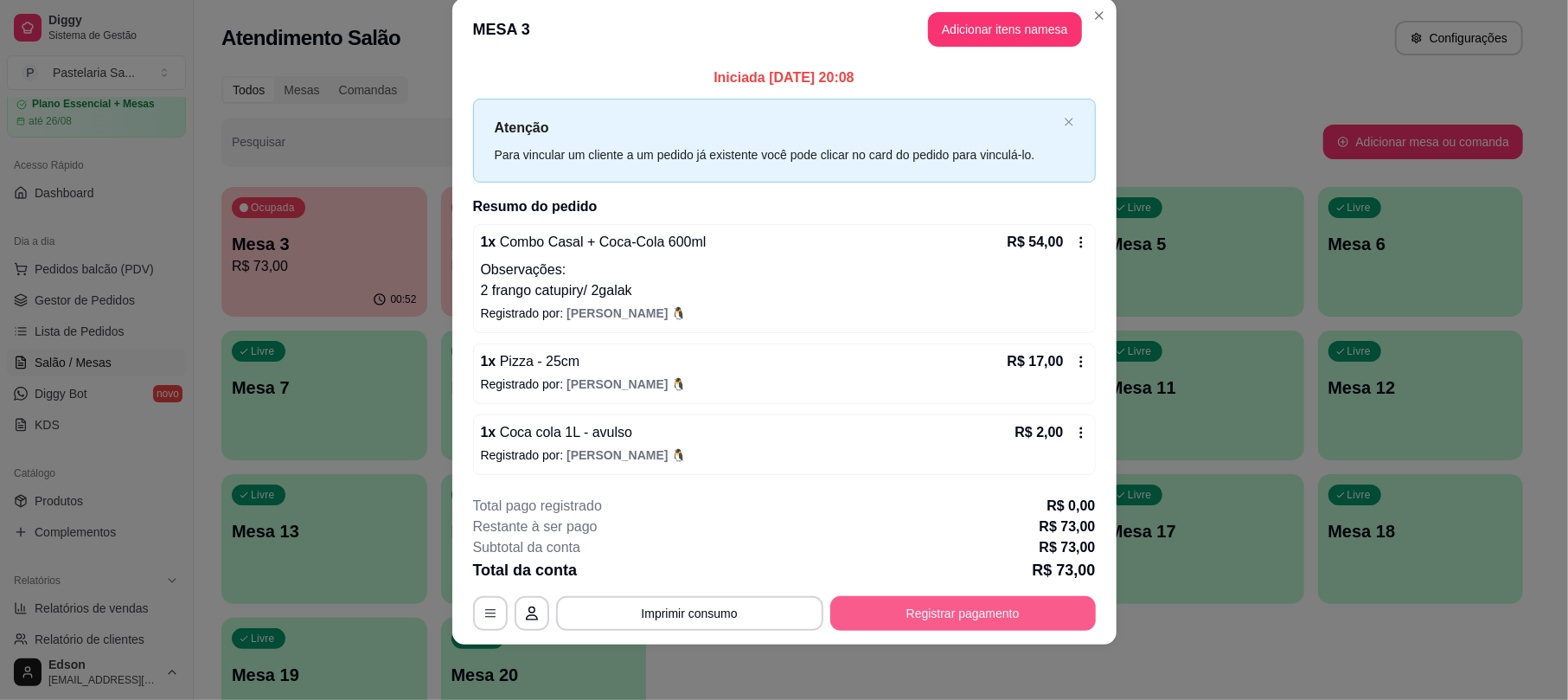
click at [1004, 606] on button "Registrar pagamento" at bounding box center [963, 613] width 266 height 35
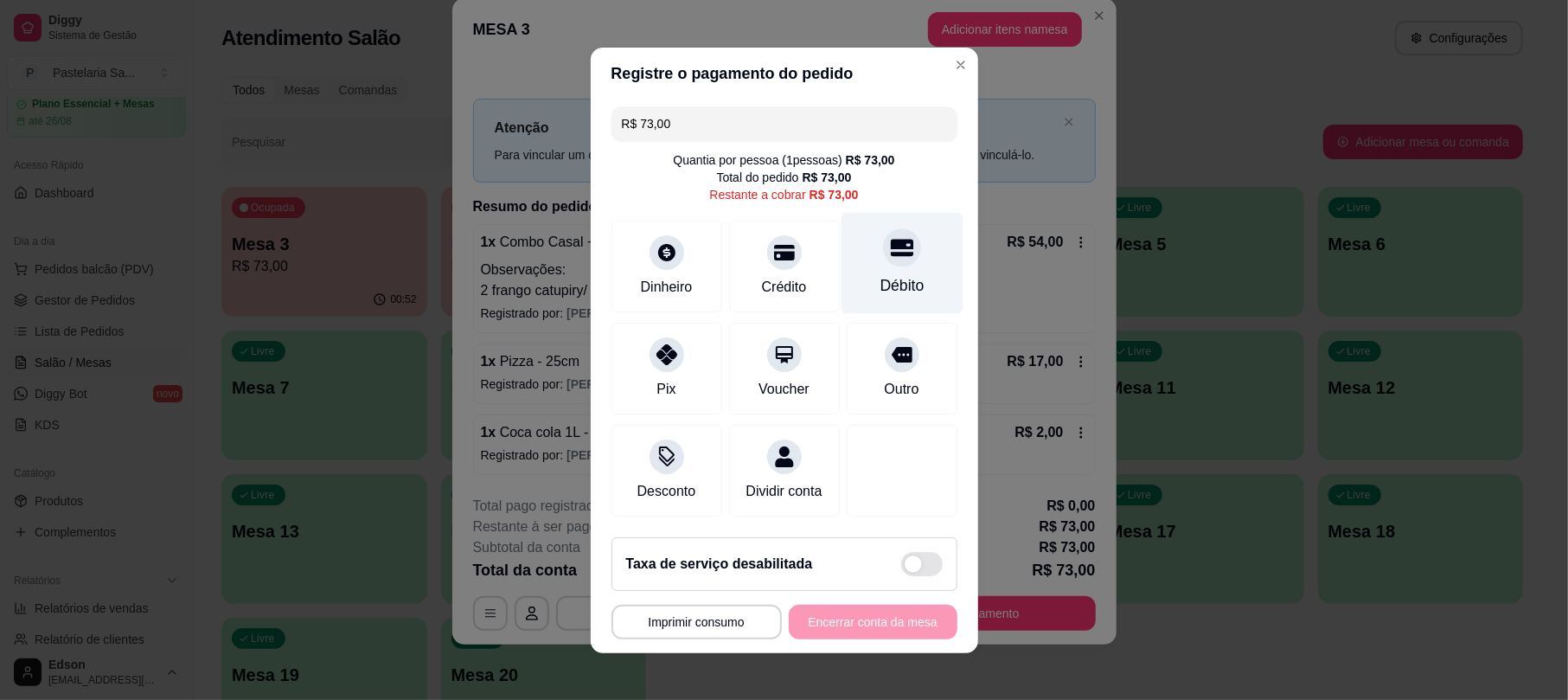
click at [890, 239] on icon at bounding box center [901, 247] width 22 height 22
type input "R$ 0,00"
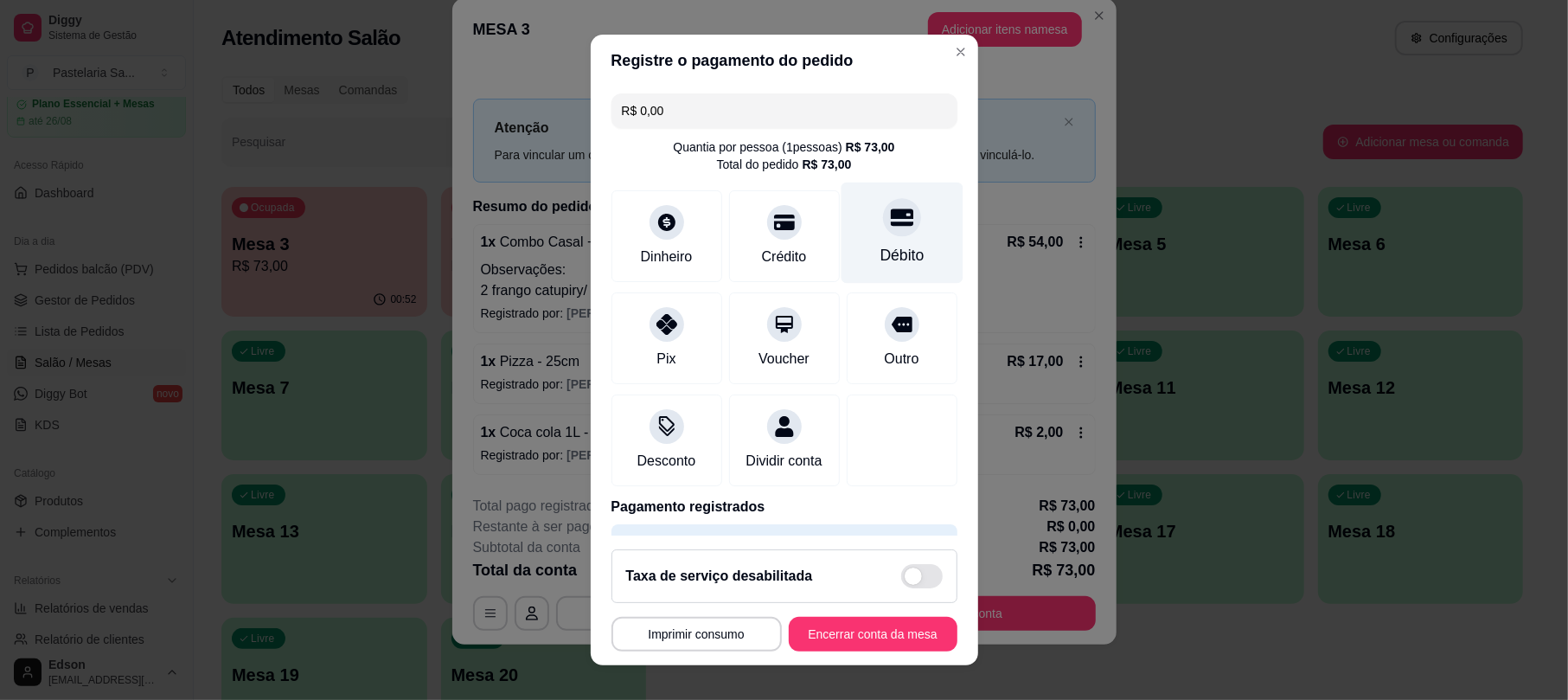
click at [880, 247] on div "Débito" at bounding box center [902, 256] width 44 height 22
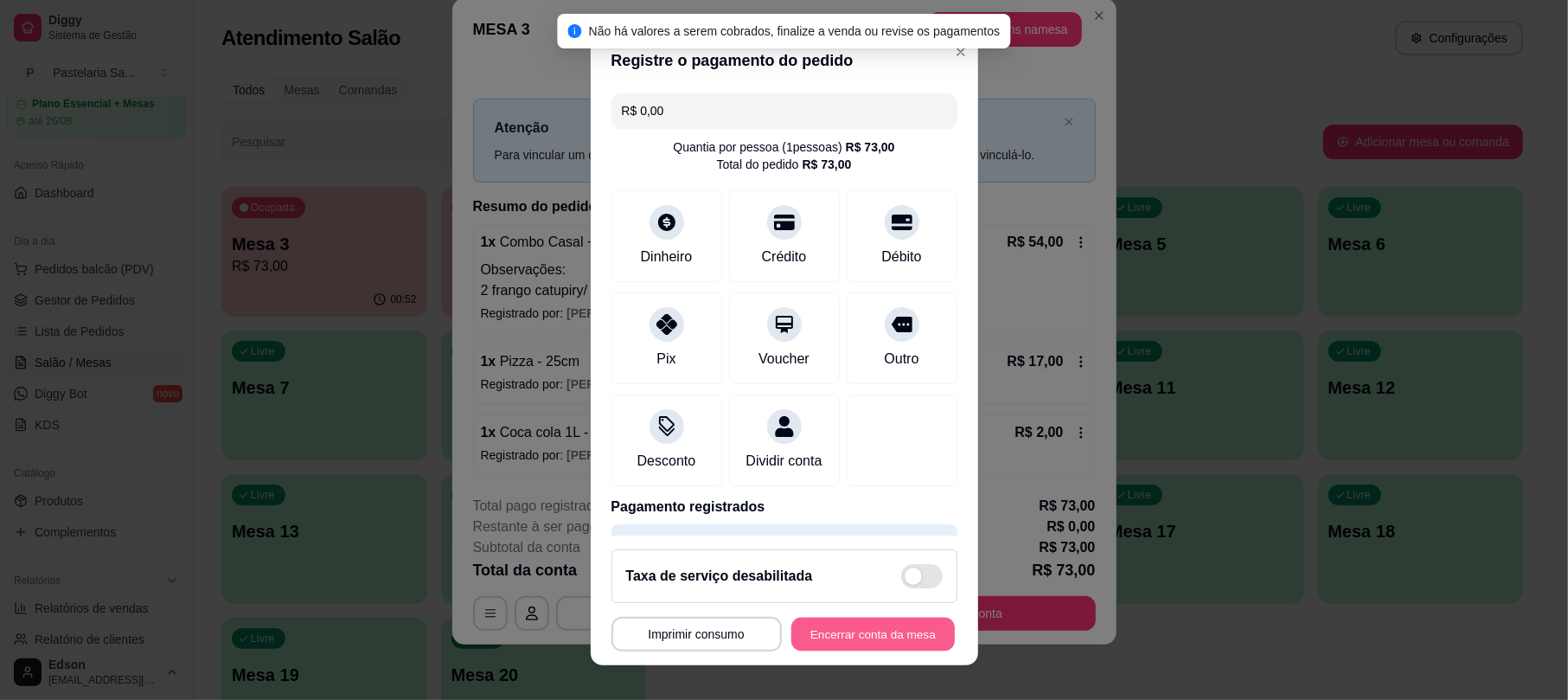
click at [911, 649] on button "Encerrar conta da mesa" at bounding box center [873, 634] width 163 height 34
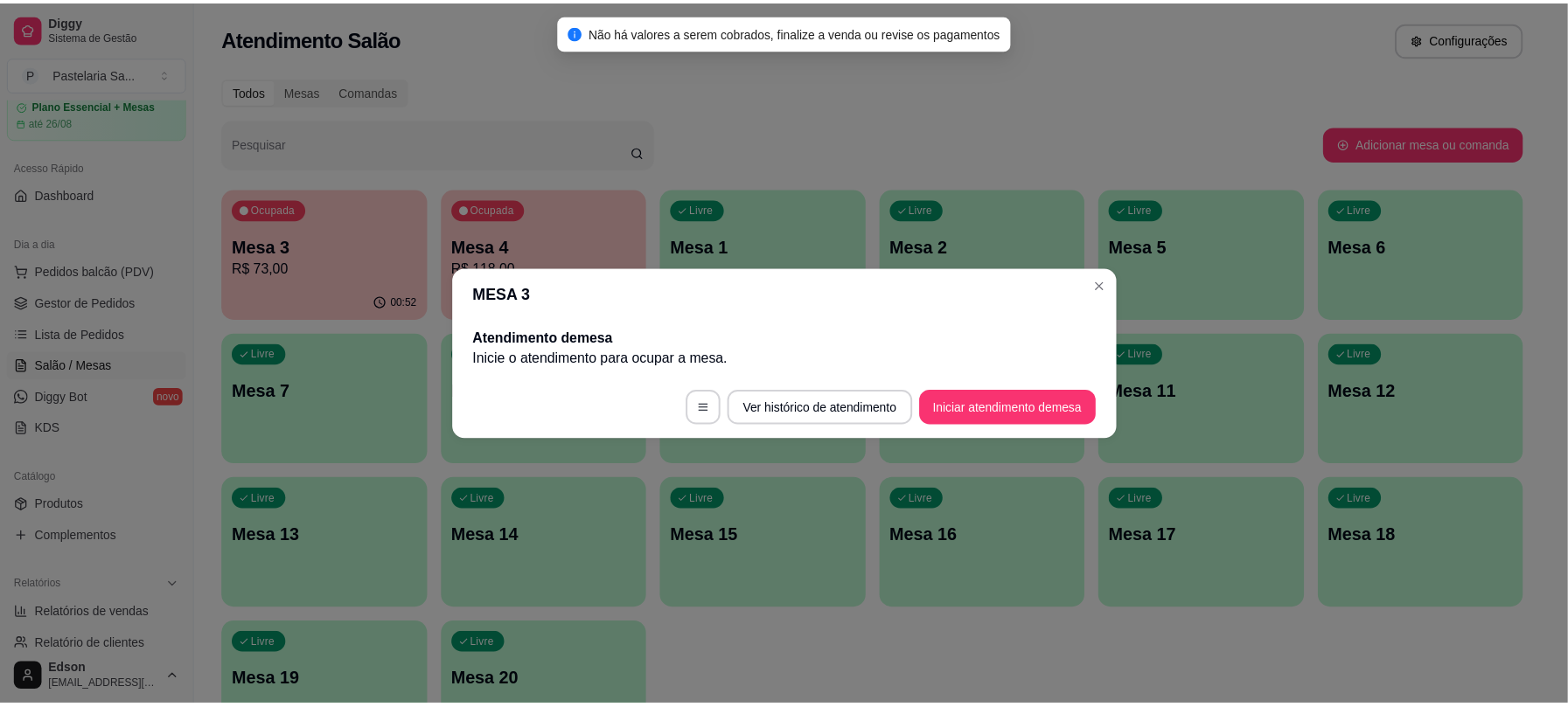
scroll to position [0, 0]
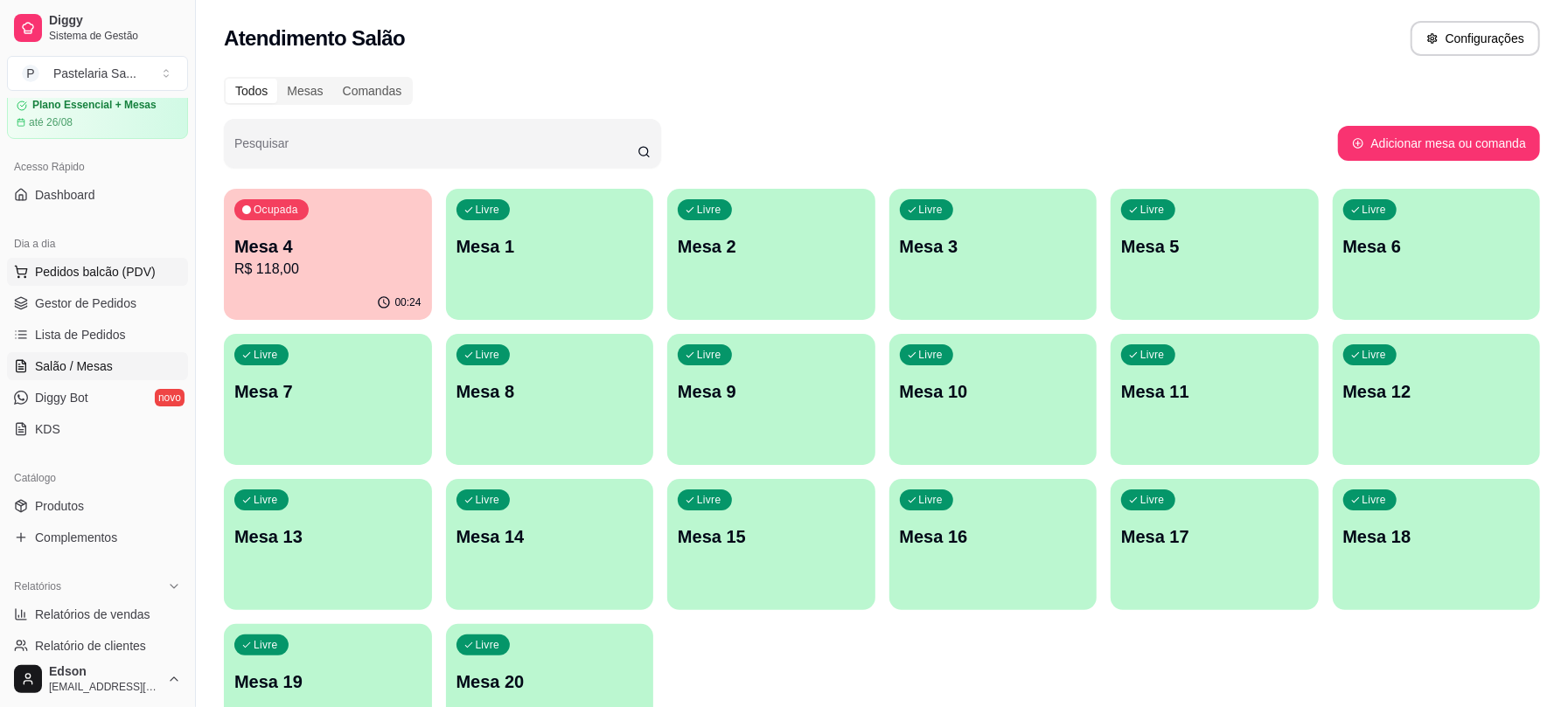
click at [137, 277] on span "Pedidos balcão (PDV)" at bounding box center [95, 271] width 121 height 17
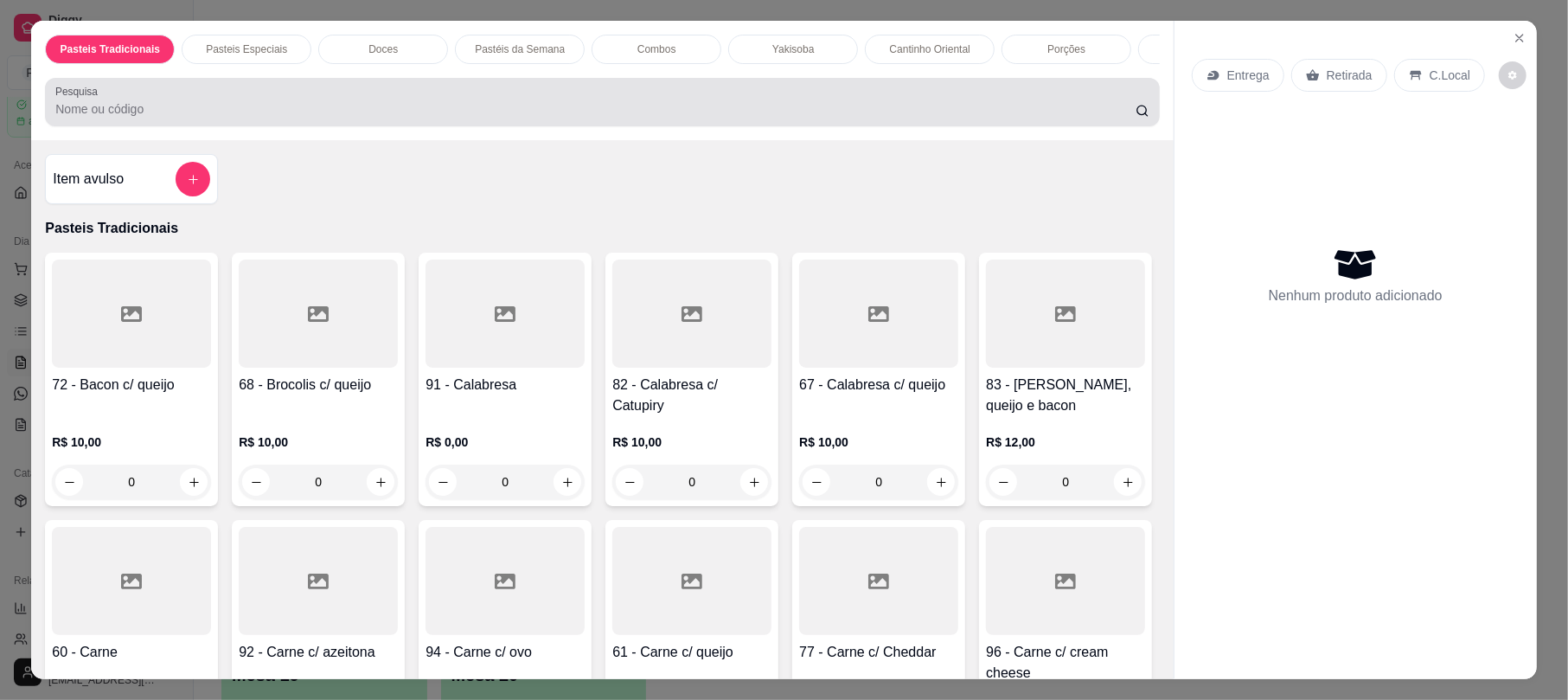
click at [346, 119] on div at bounding box center [602, 102] width 1093 height 35
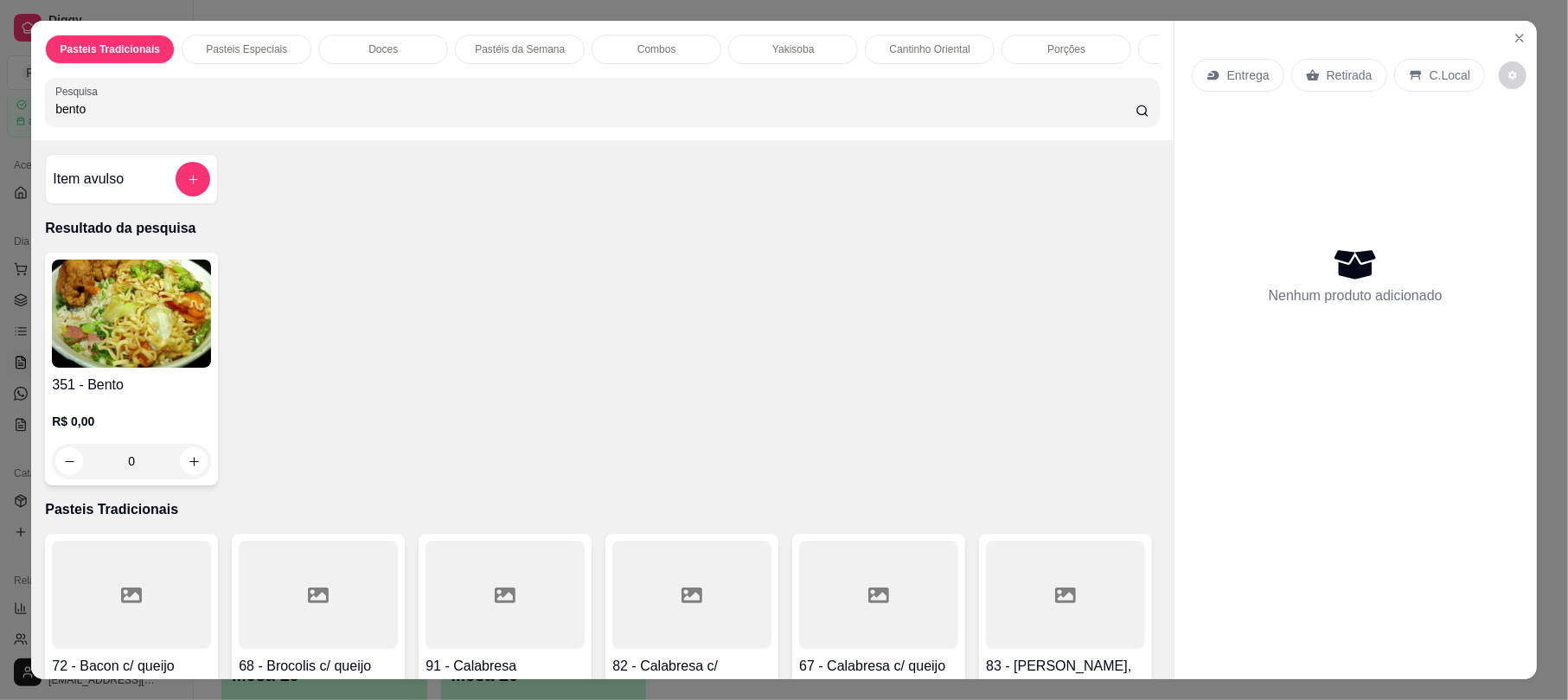
type input "bento"
click at [208, 379] on div "351 - Bento R$ 0,00 0" at bounding box center [602, 369] width 1114 height 232
click at [283, 353] on div "351 - Bento R$ 0,00 0" at bounding box center [602, 369] width 1114 height 232
click at [173, 368] on img at bounding box center [131, 313] width 159 height 109
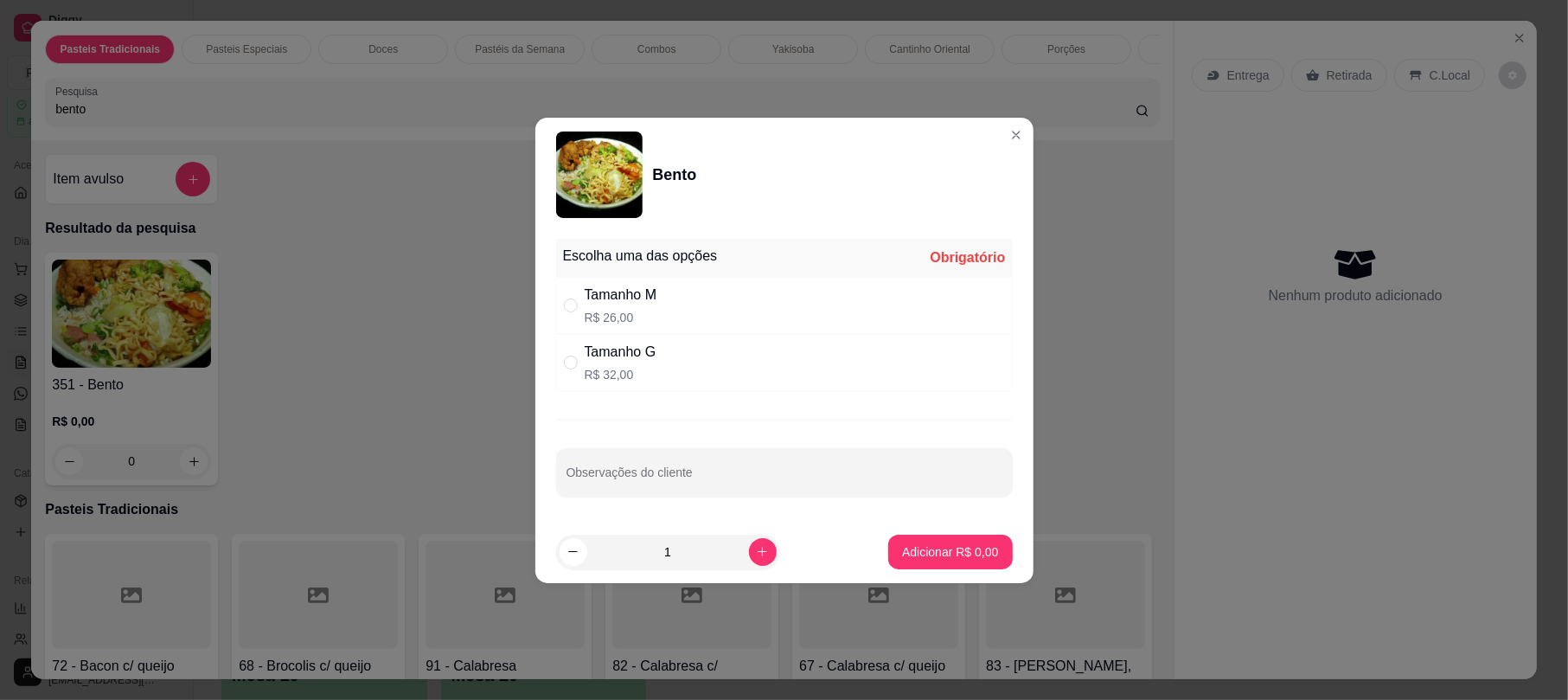
click at [697, 351] on div "Tamanho G R$ 32,00" at bounding box center [784, 363] width 457 height 57
radio input "true"
click at [921, 554] on p "Adicionar R$ 32,00" at bounding box center [947, 552] width 100 height 16
type input "1"
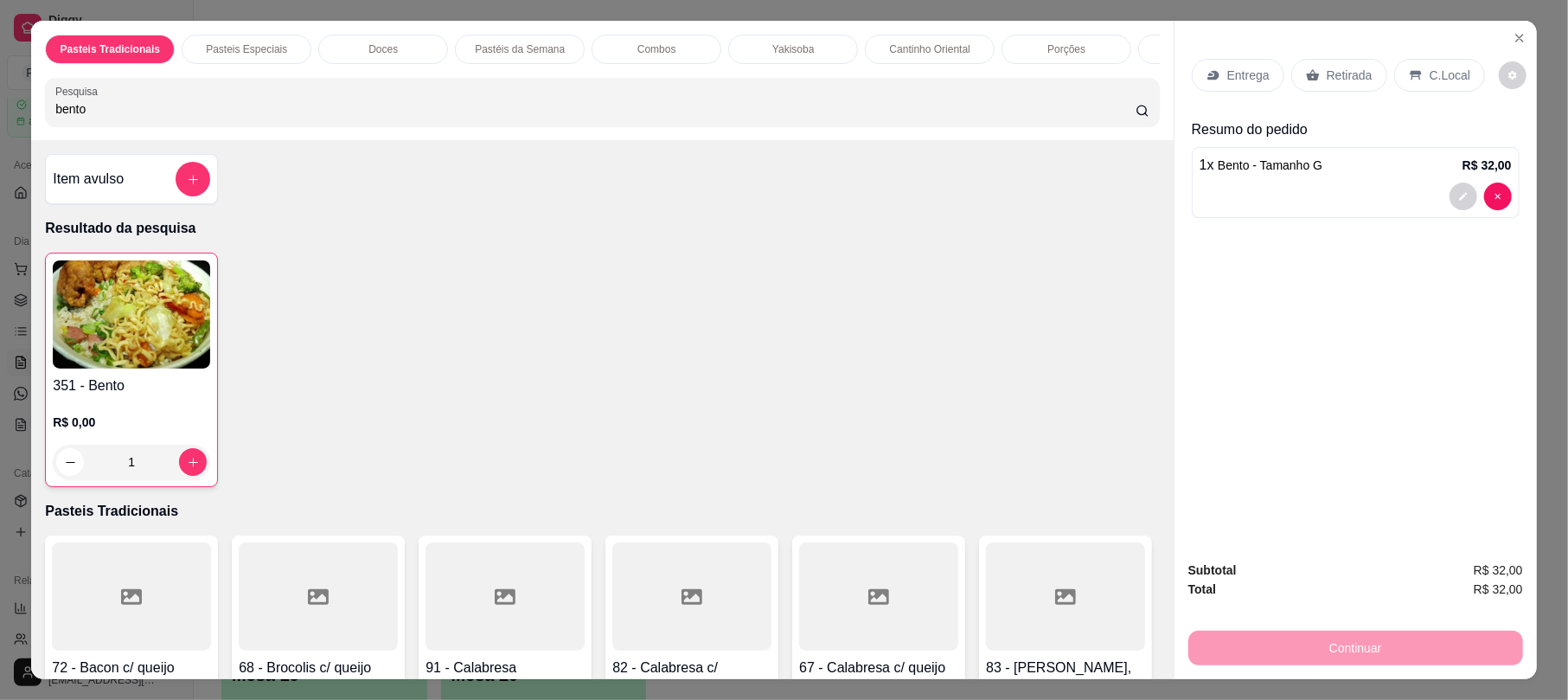
click at [1357, 95] on div "Entrega Retirada C.Local" at bounding box center [1355, 75] width 327 height 61
click at [1350, 74] on p "Retirada" at bounding box center [1349, 74] width 46 height 17
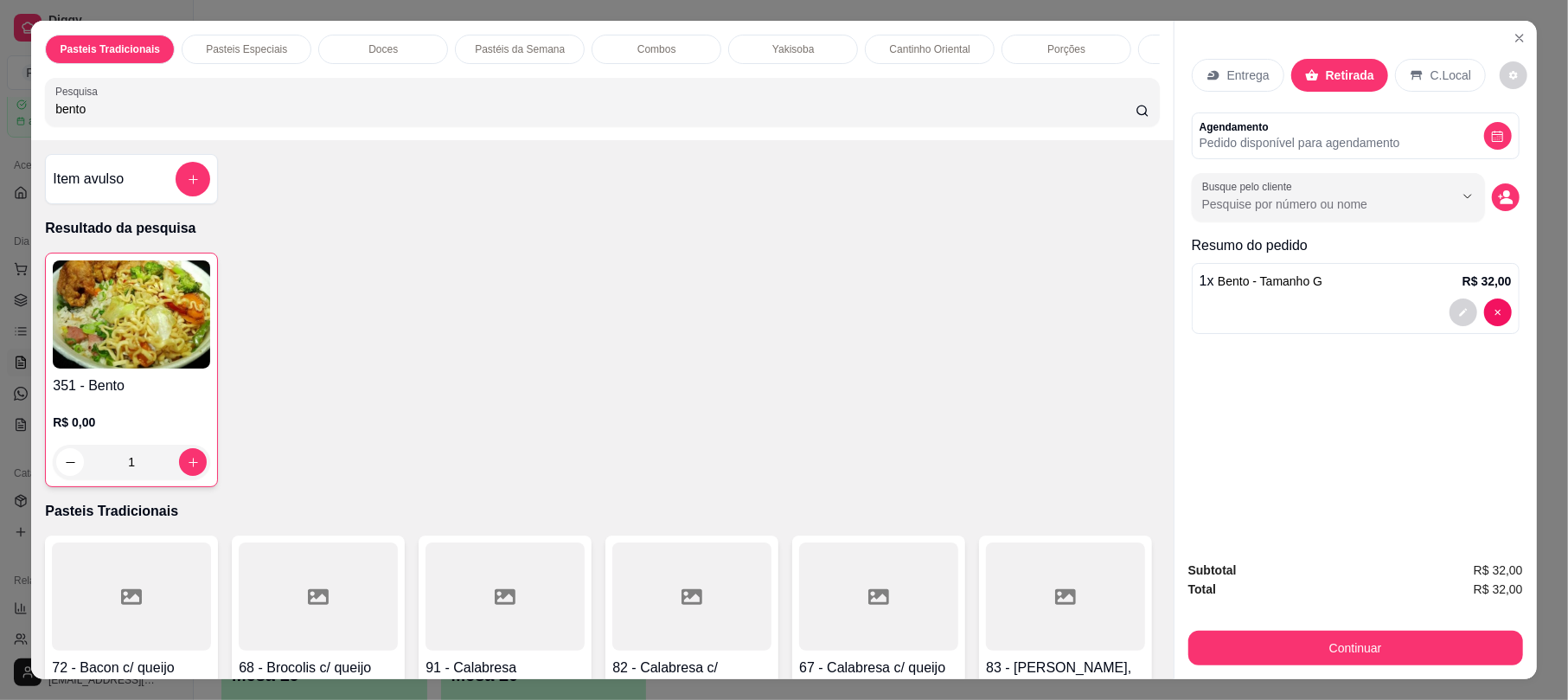
click at [1336, 672] on div "Subtotal R$ 32,00 Total R$ 32,00 Continuar" at bounding box center [1356, 613] width 362 height 133
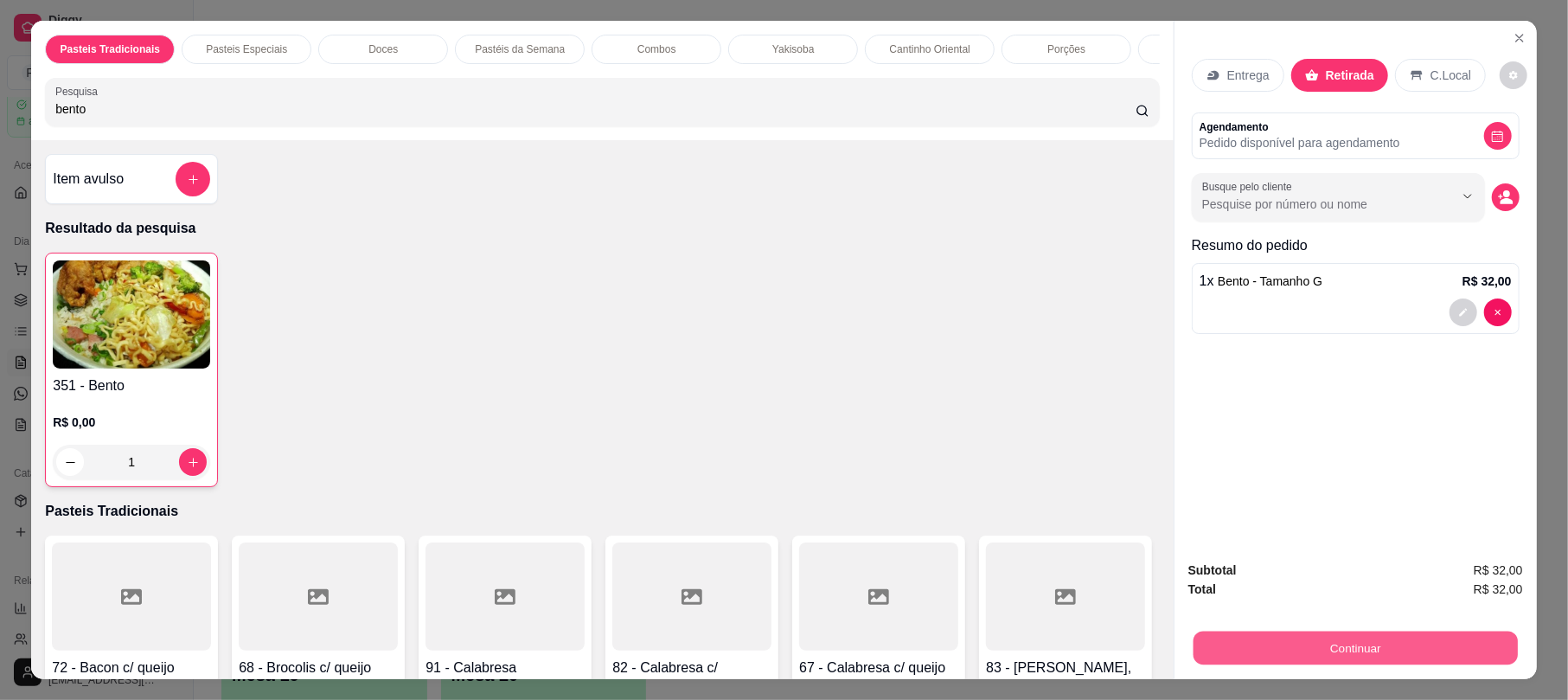
click at [1325, 649] on button "Continuar" at bounding box center [1356, 648] width 325 height 34
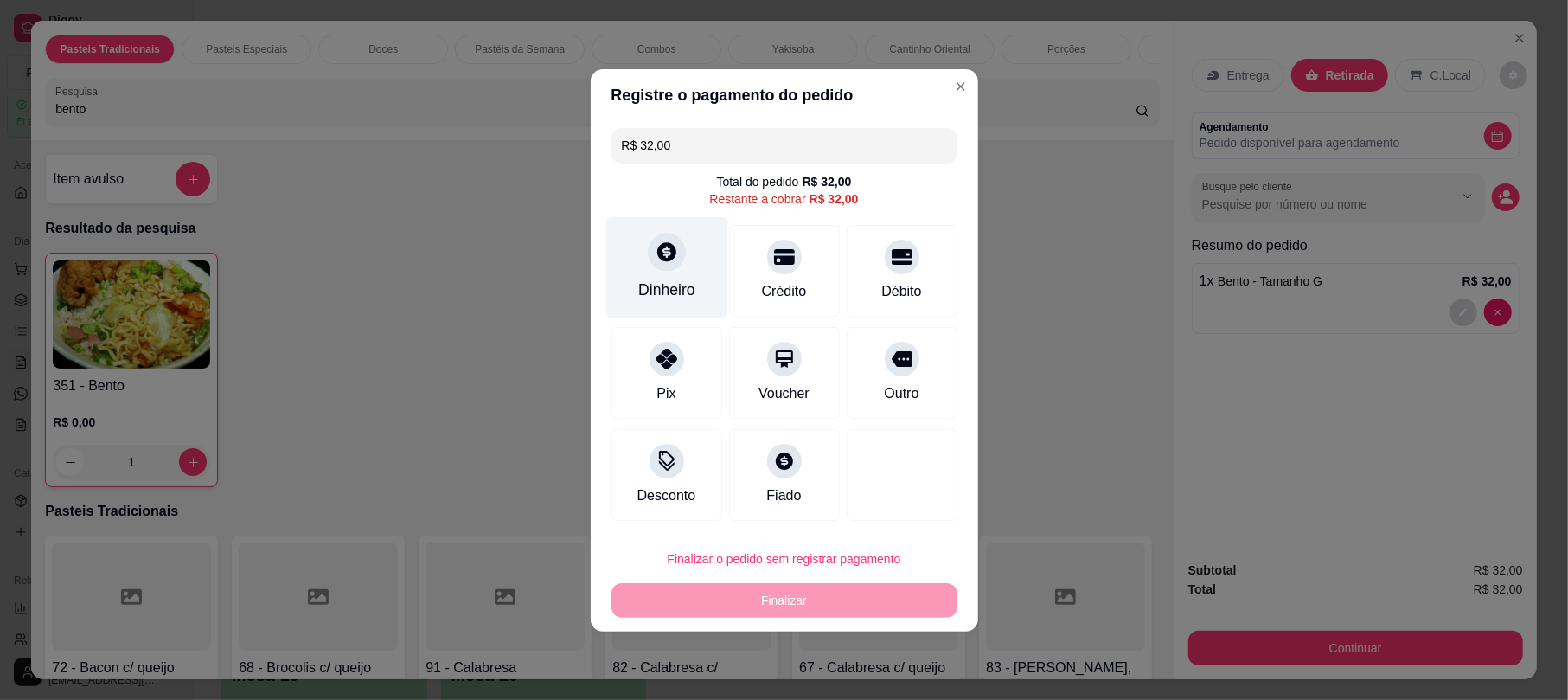
click at [666, 299] on div "Dinheiro" at bounding box center [667, 290] width 57 height 22
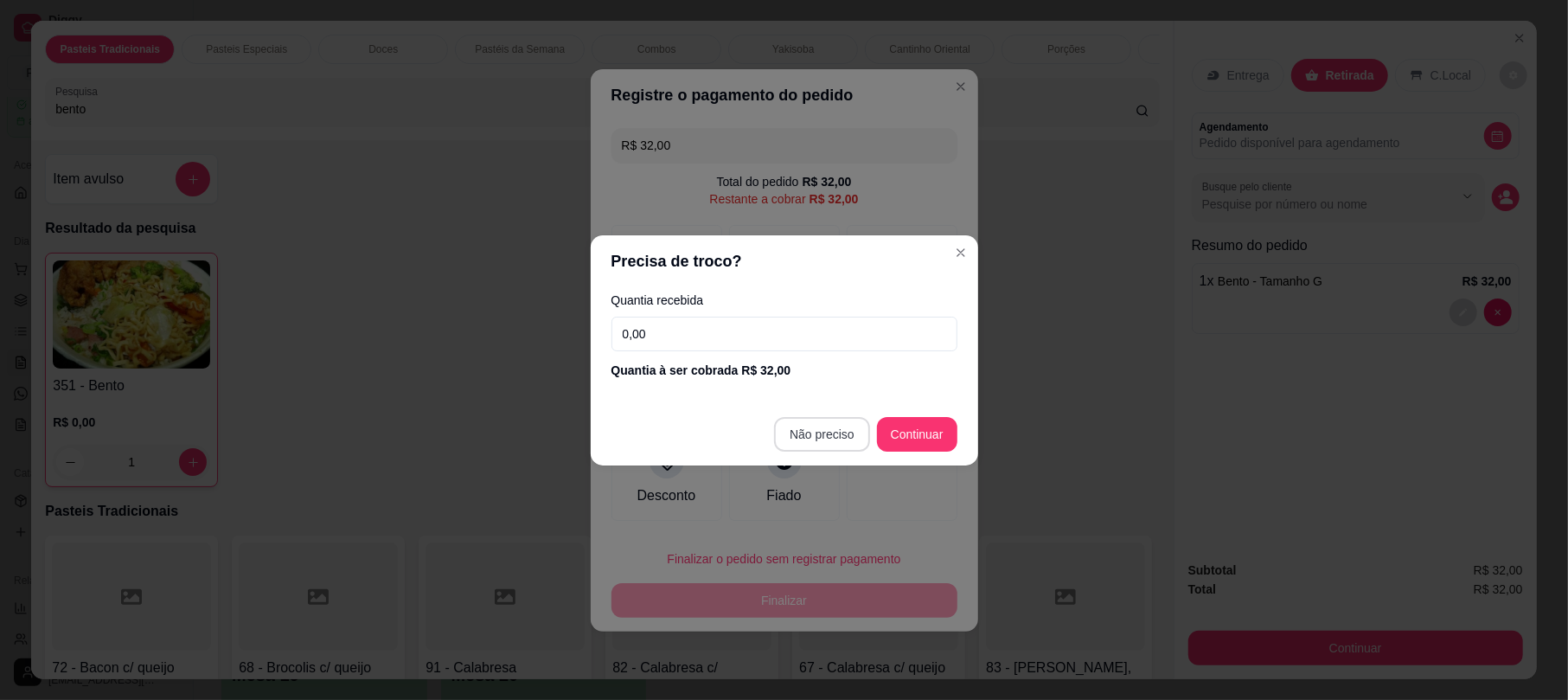
type input "R$ 0,00"
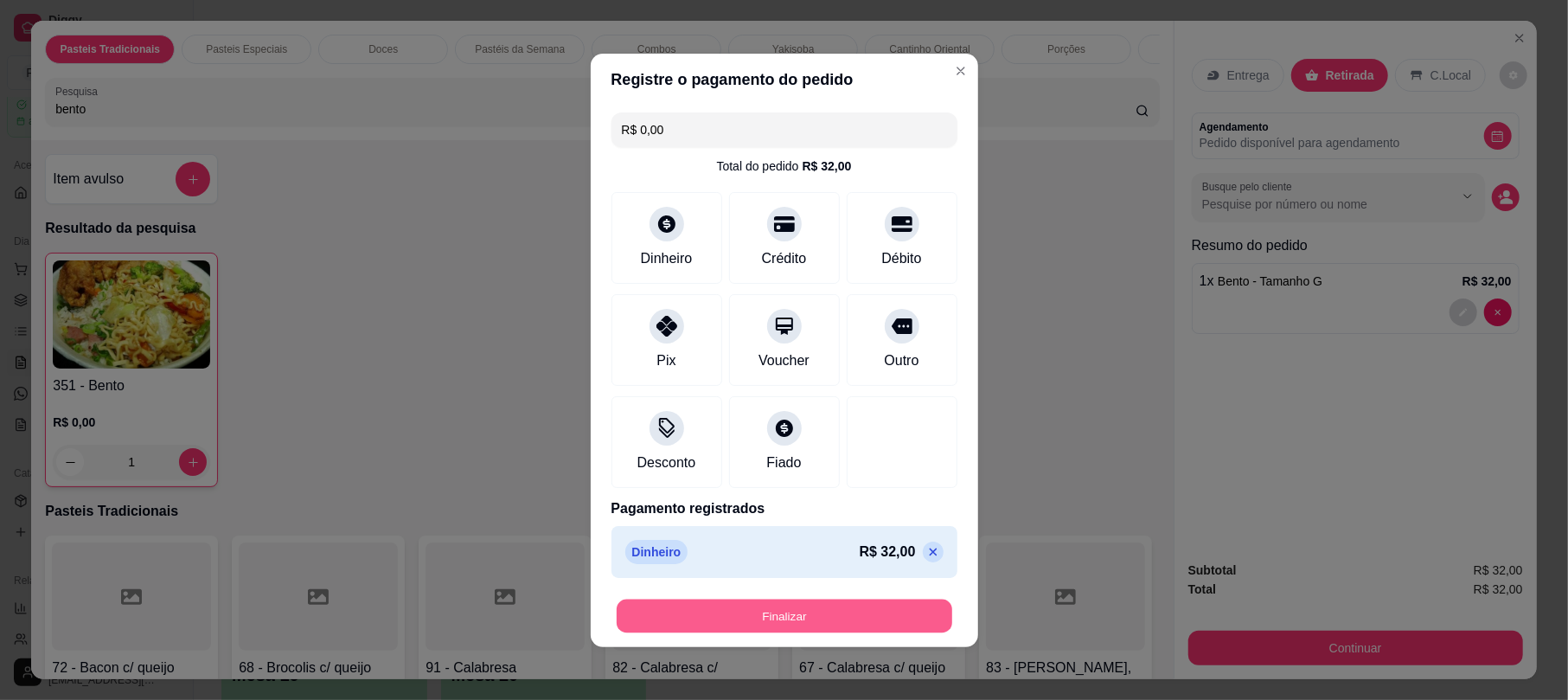
click at [818, 604] on button "Finalizar" at bounding box center [785, 616] width 335 height 34
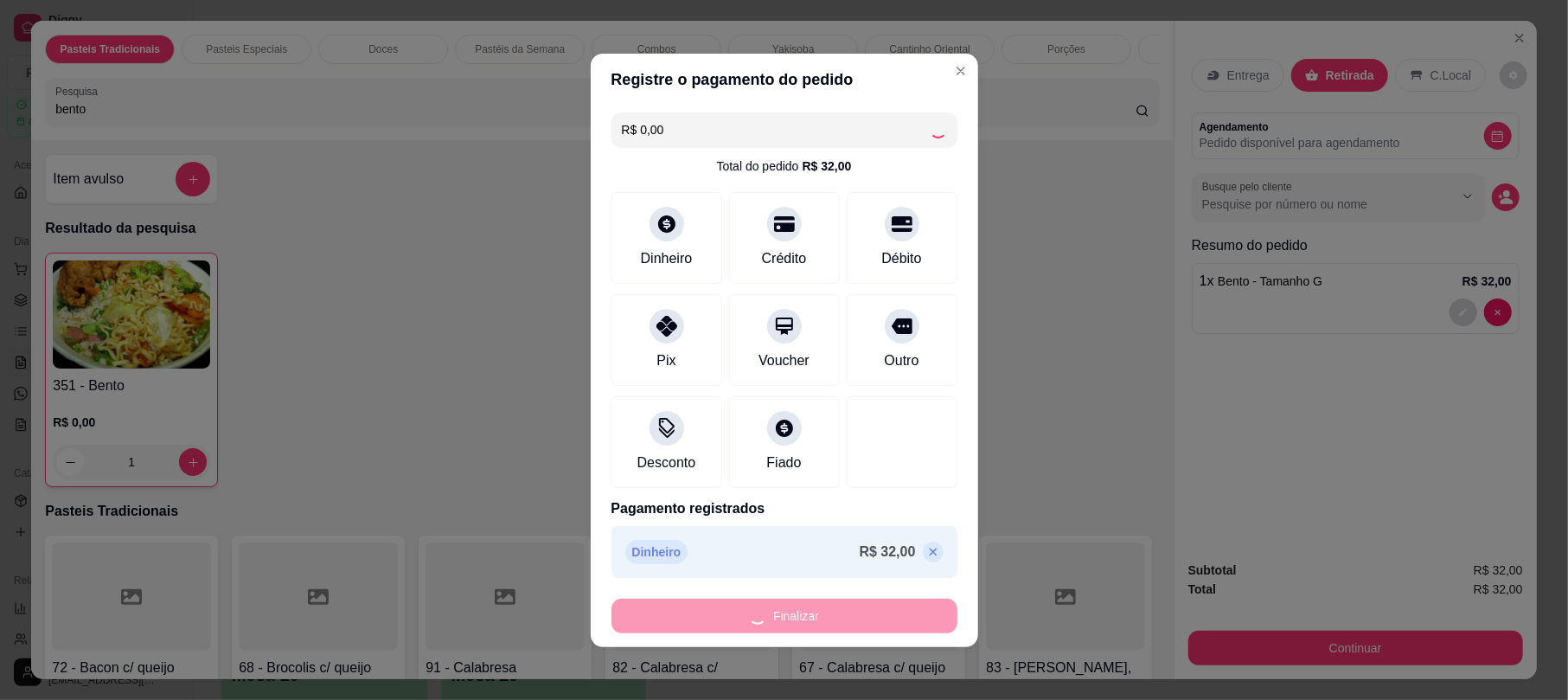
type input "0"
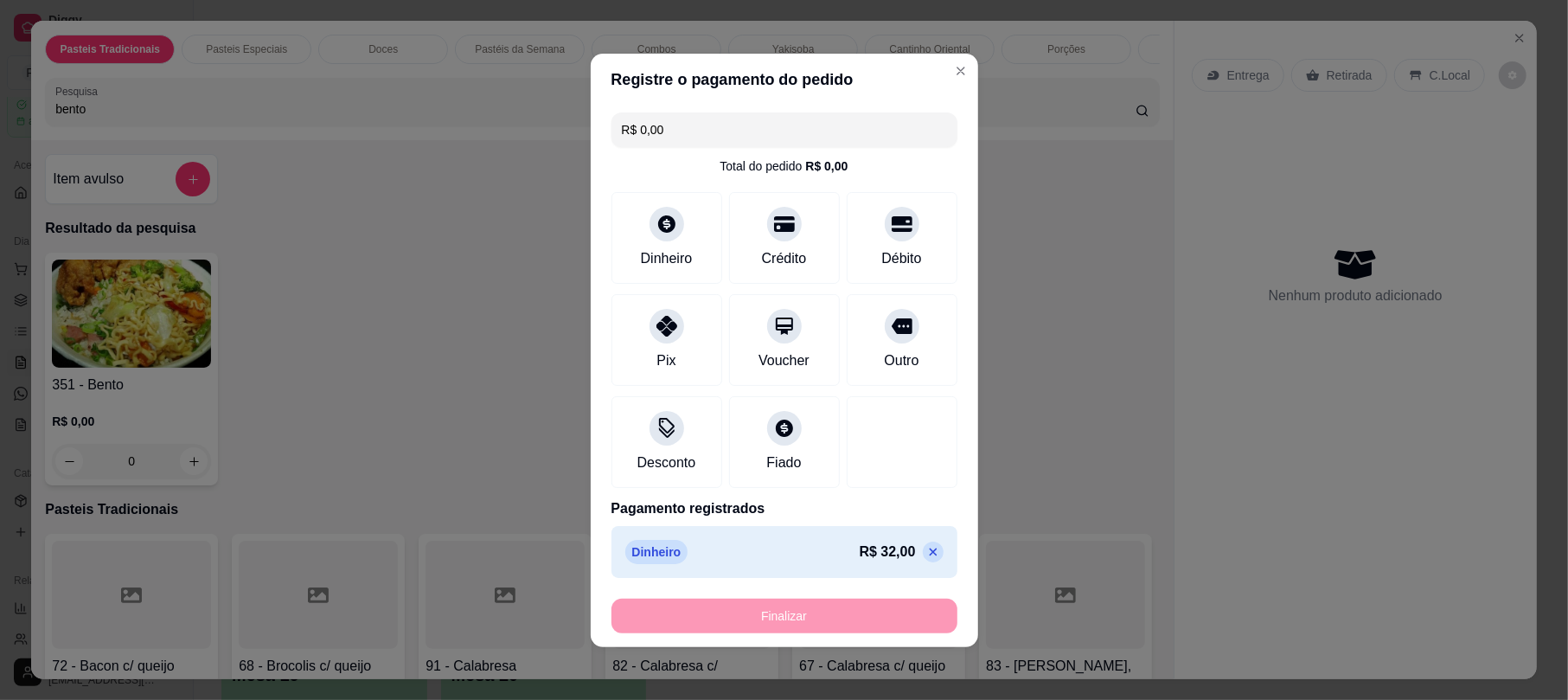
type input "-R$ 32,00"
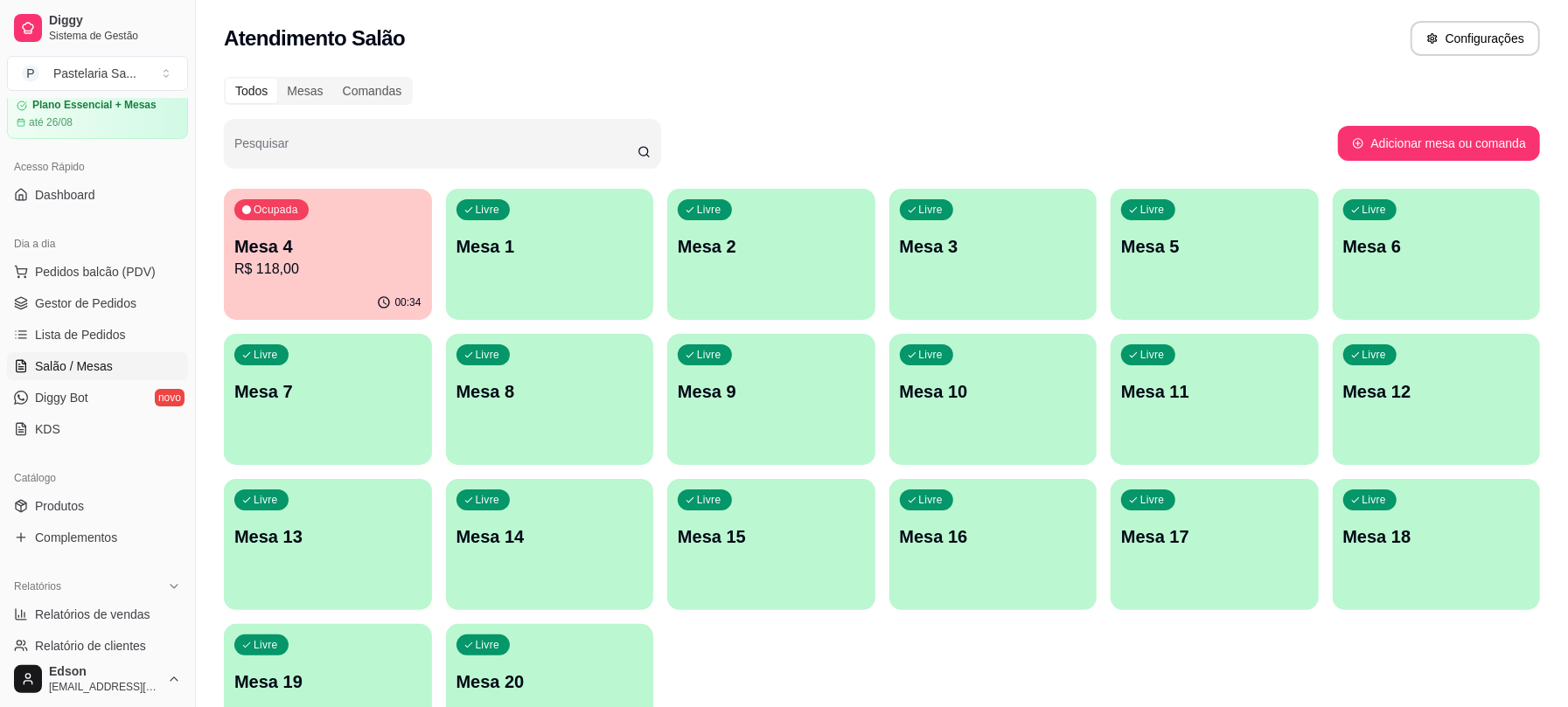
click at [365, 271] on p "R$ 118,00" at bounding box center [327, 268] width 187 height 21
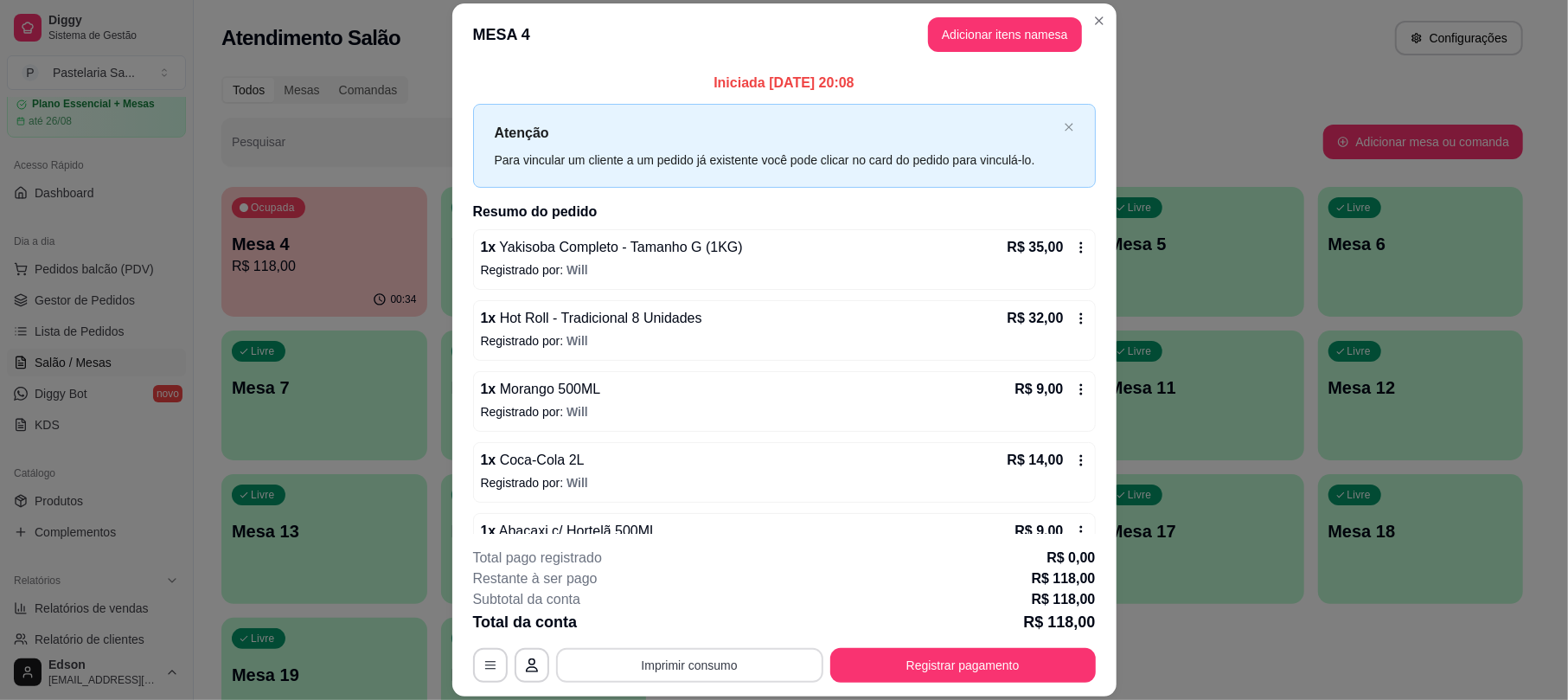
click at [752, 666] on button "Imprimir consumo" at bounding box center [690, 665] width 267 height 35
click at [723, 617] on button "Balcão 🎌🌸" at bounding box center [683, 626] width 126 height 28
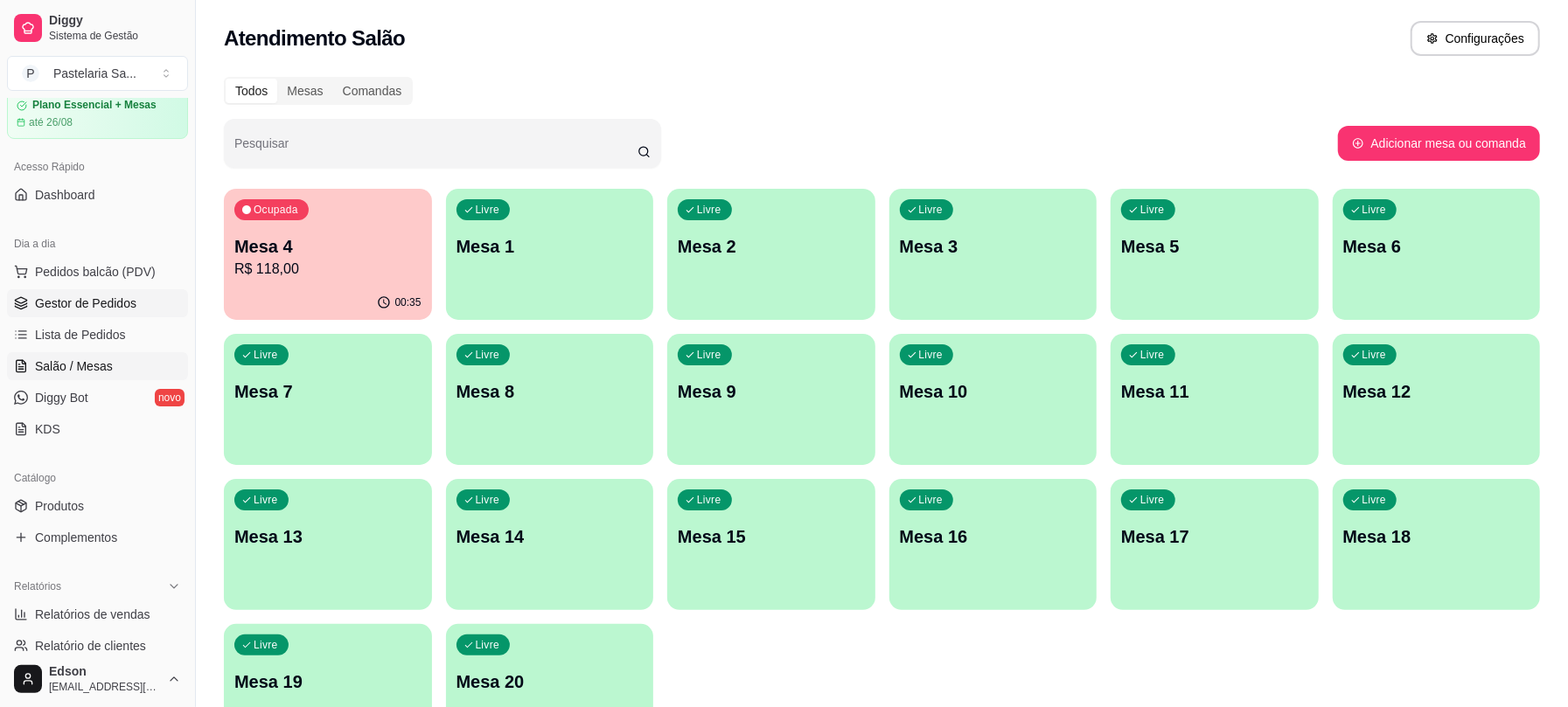
click at [68, 305] on span "Gestor de Pedidos" at bounding box center [86, 303] width 102 height 17
